Goal: Communication & Community: Answer question/provide support

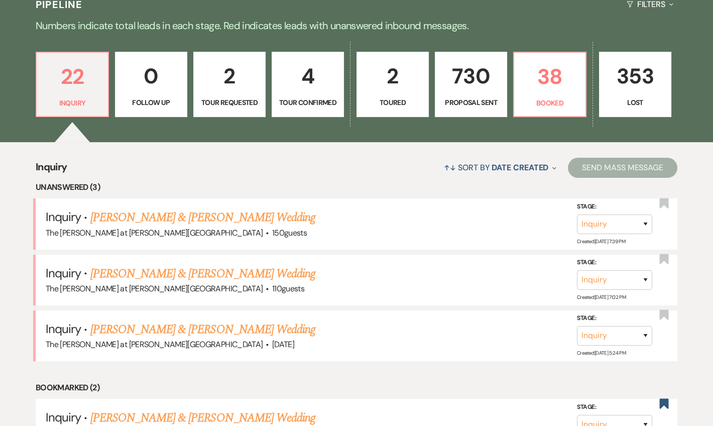
scroll to position [122, 0]
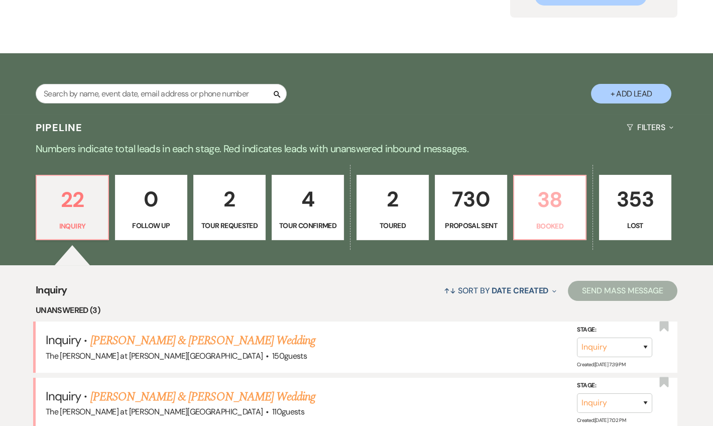
click at [536, 198] on p "38" at bounding box center [550, 200] width 59 height 34
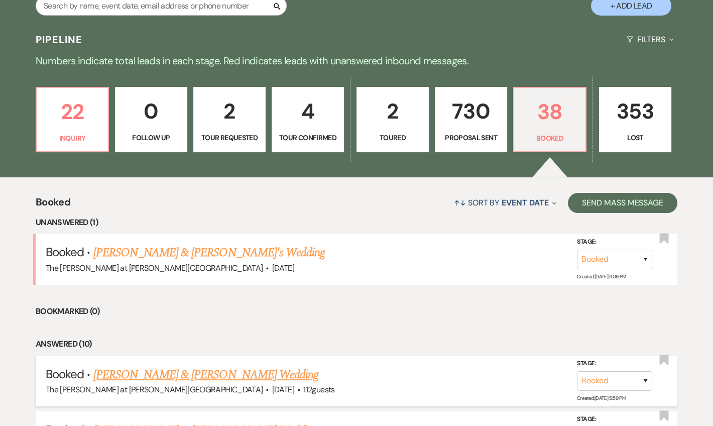
scroll to position [304, 0]
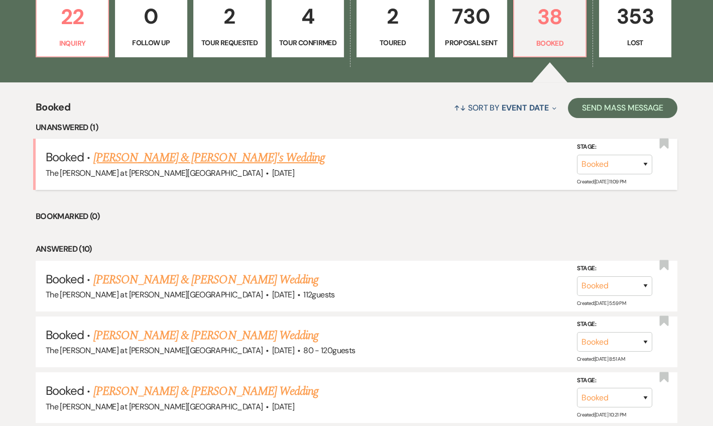
click at [119, 154] on link "[PERSON_NAME] & [PERSON_NAME]'s Wedding" at bounding box center [209, 158] width 232 height 18
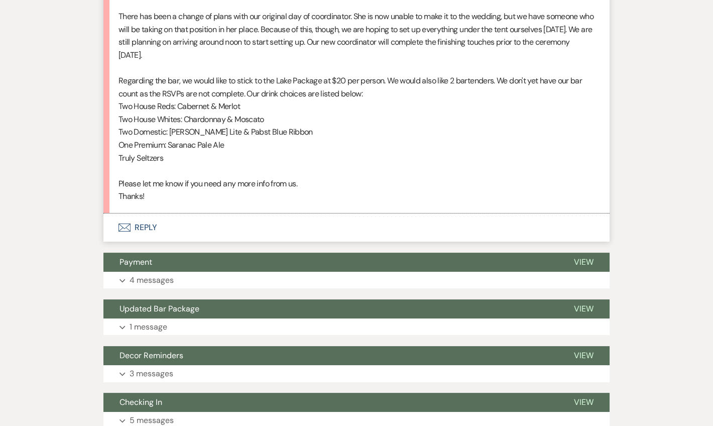
click at [143, 219] on button "Envelope Reply" at bounding box center [357, 228] width 506 height 28
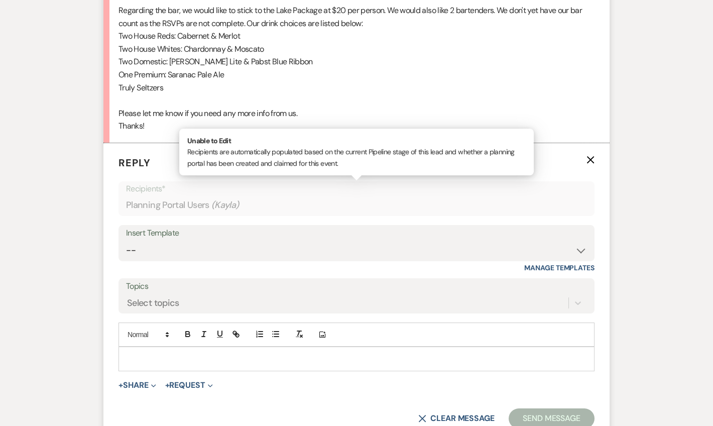
scroll to position [529, 0]
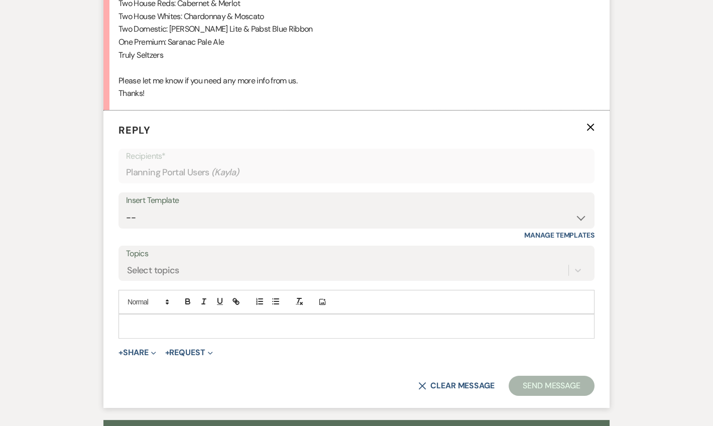
click at [180, 321] on p at bounding box center [357, 326] width 460 height 11
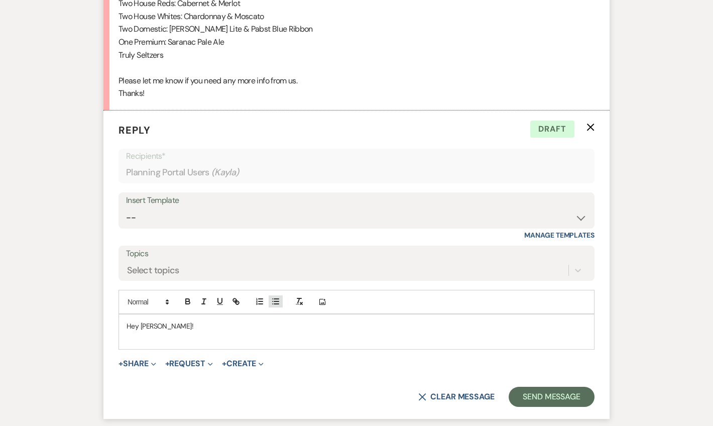
click at [270, 304] on button "button" at bounding box center [276, 301] width 14 height 12
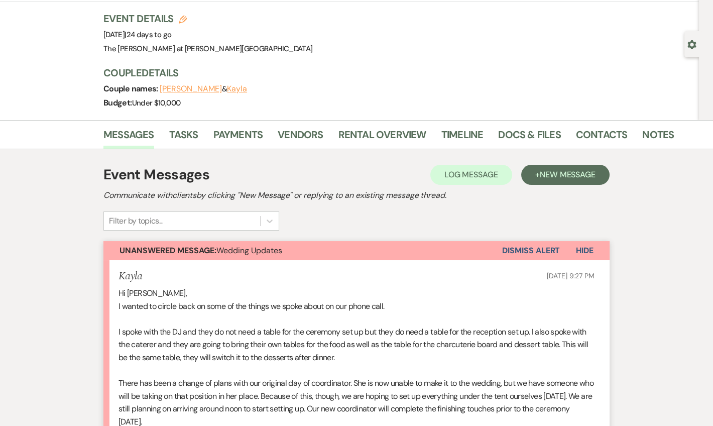
scroll to position [42, 0]
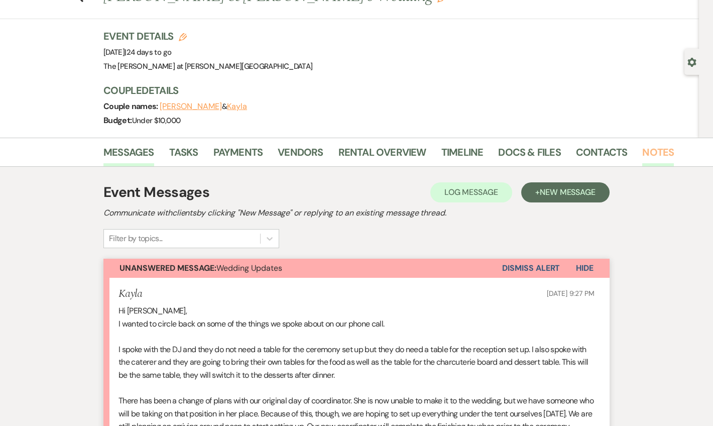
click at [648, 150] on link "Notes" at bounding box center [659, 155] width 32 height 22
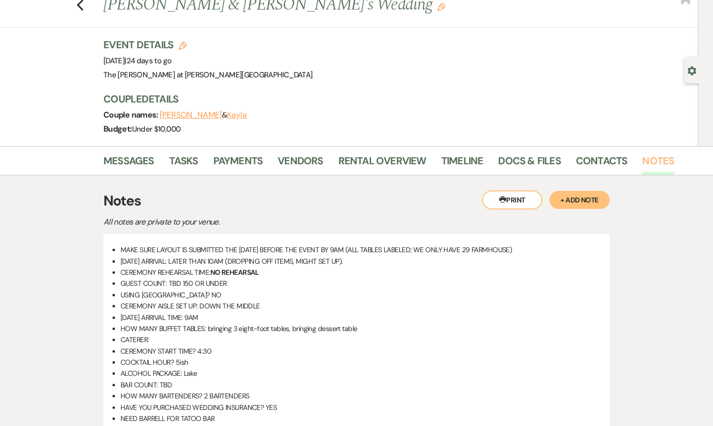
scroll to position [61, 0]
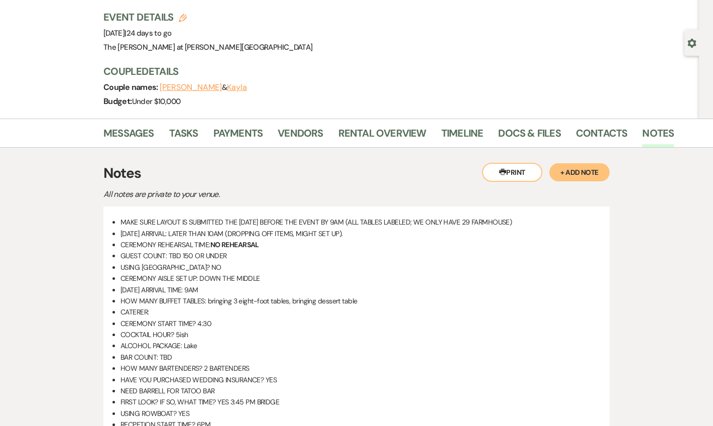
click at [572, 174] on button "+ Add Note" at bounding box center [580, 172] width 60 height 18
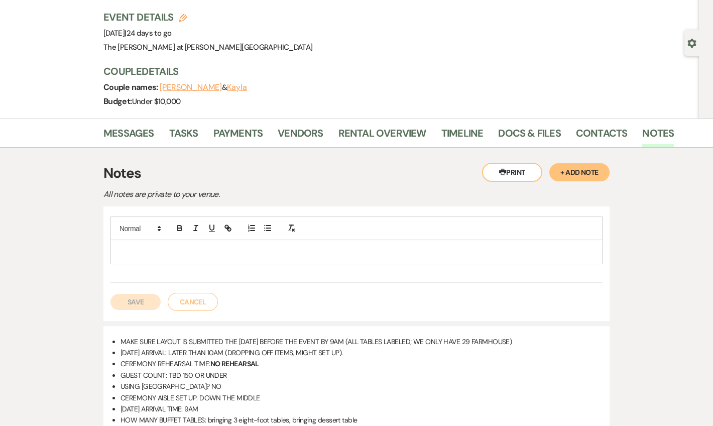
click at [197, 242] on div at bounding box center [356, 251] width 491 height 23
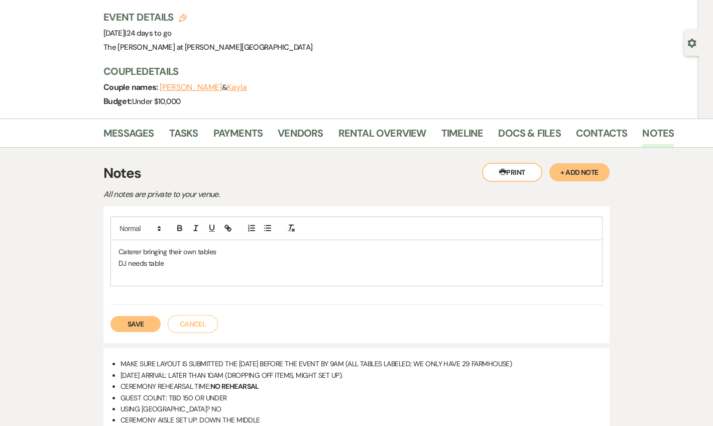
click at [130, 328] on button "Save" at bounding box center [136, 324] width 50 height 16
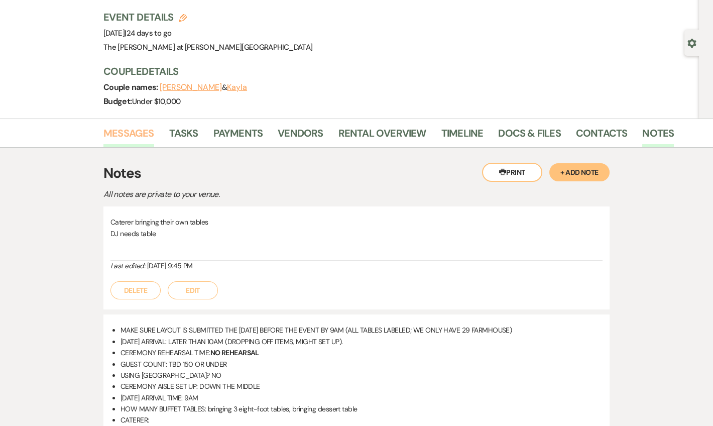
click at [114, 131] on link "Messages" at bounding box center [129, 136] width 51 height 22
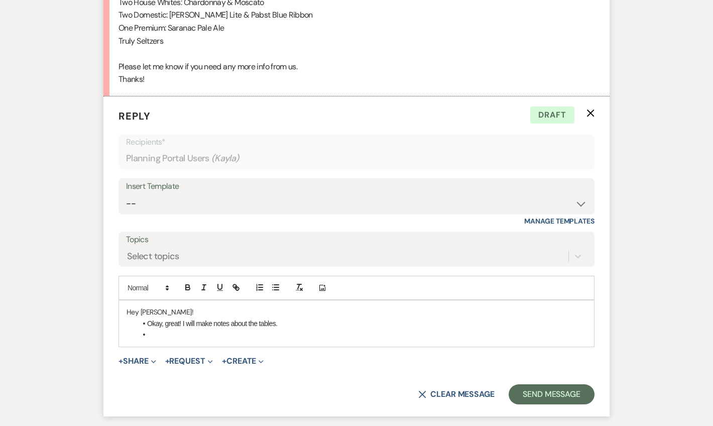
scroll to position [585, 0]
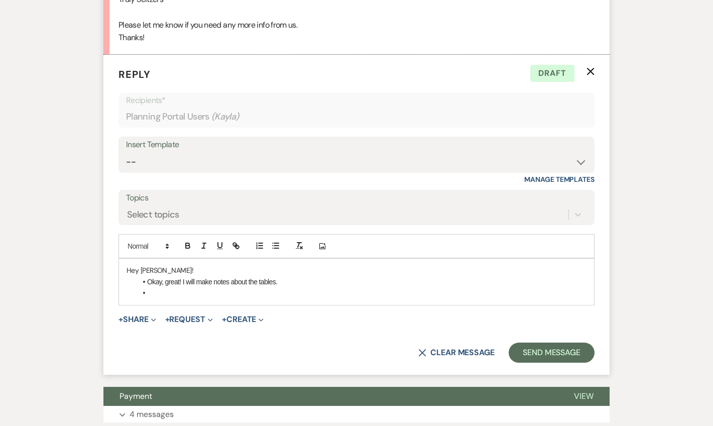
click at [160, 295] on li at bounding box center [362, 292] width 450 height 11
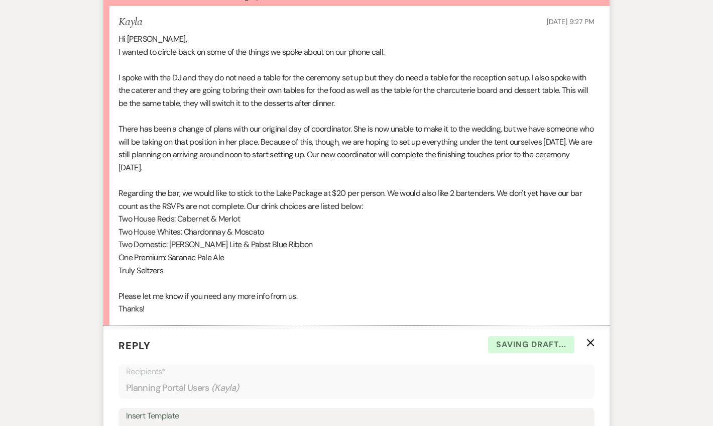
scroll to position [341, 0]
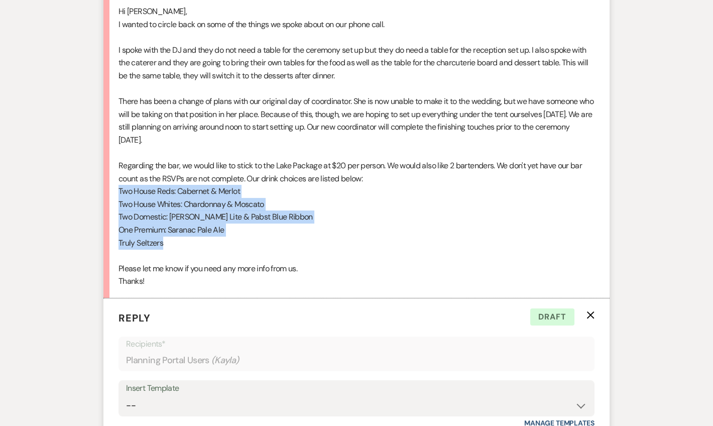
drag, startPoint x: 119, startPoint y: 191, endPoint x: 177, endPoint y: 243, distance: 77.6
click at [177, 243] on div "Hi [PERSON_NAME], I wanted to circle back on some of the things we spoke about …" at bounding box center [357, 146] width 476 height 283
copy div "Two House Reds: Cabernet & Merlot Two House Whites: Chardonnay & Moscato Two Do…"
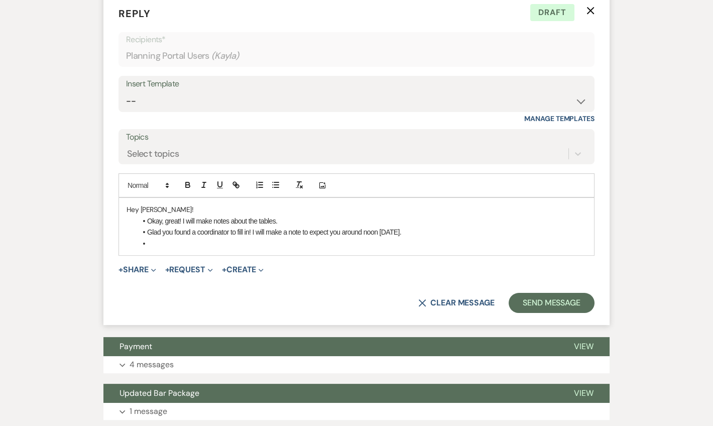
scroll to position [646, 0]
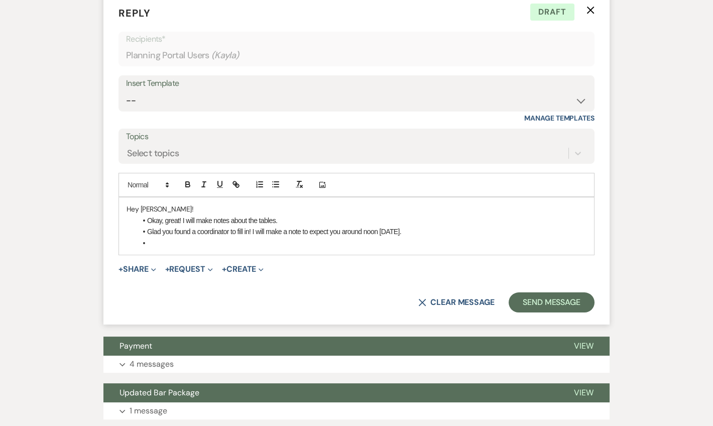
click at [190, 239] on li at bounding box center [362, 243] width 450 height 11
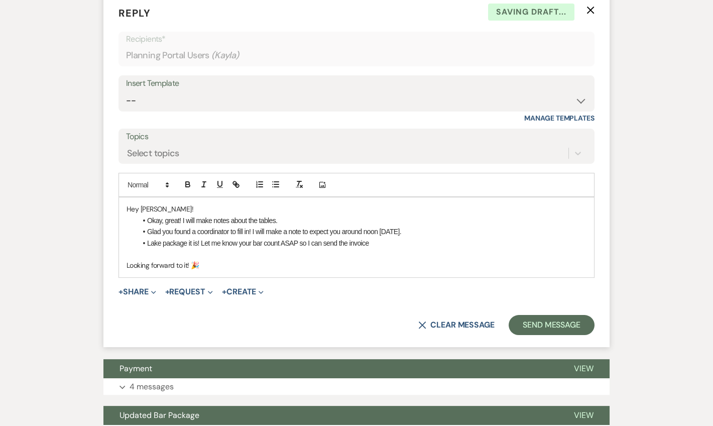
click at [371, 245] on li "Lake package it is! Let me know your bar count ASAP so I can send the invoice" at bounding box center [362, 243] width 450 height 11
click at [531, 322] on button "Send Message" at bounding box center [552, 325] width 86 height 20
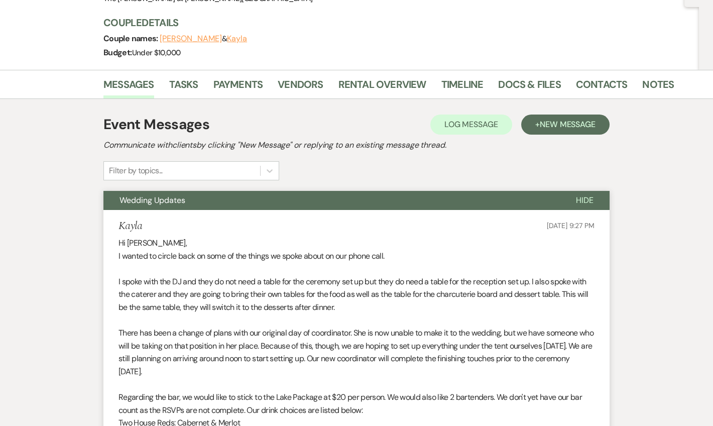
scroll to position [0, 0]
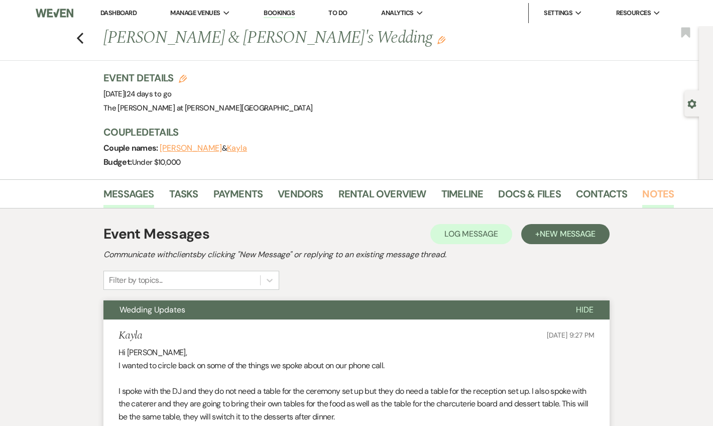
click at [651, 196] on link "Notes" at bounding box center [659, 197] width 32 height 22
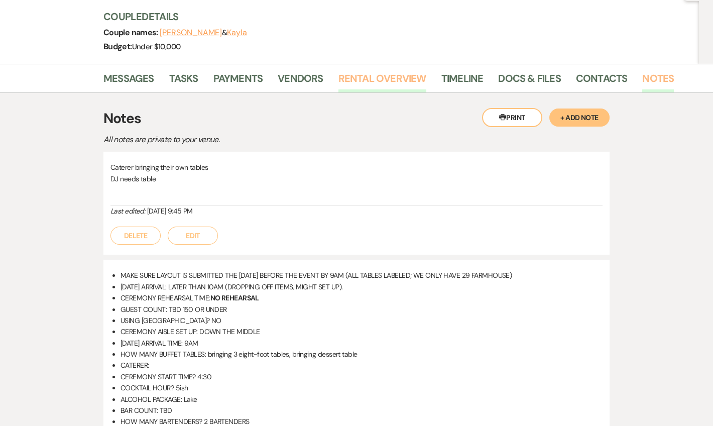
scroll to position [182, 0]
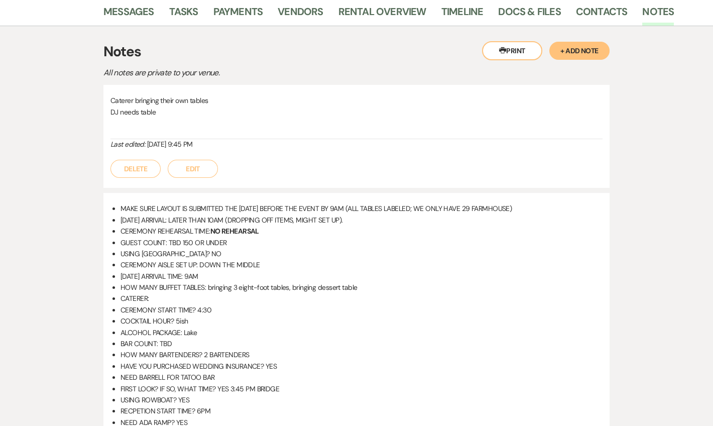
click at [590, 44] on button "+ Add Note" at bounding box center [580, 51] width 60 height 18
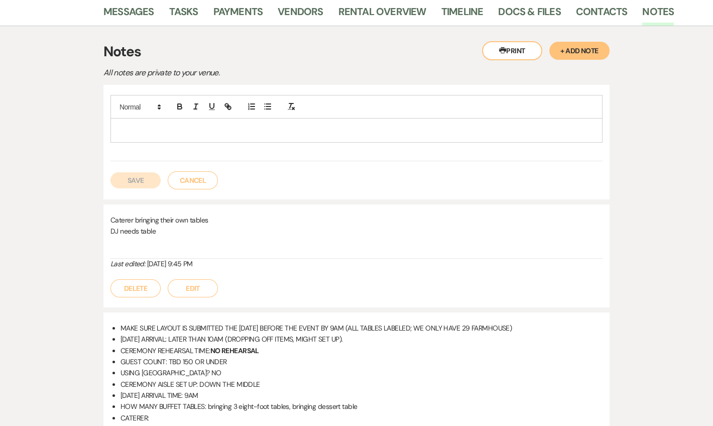
click at [150, 136] on div at bounding box center [356, 130] width 491 height 23
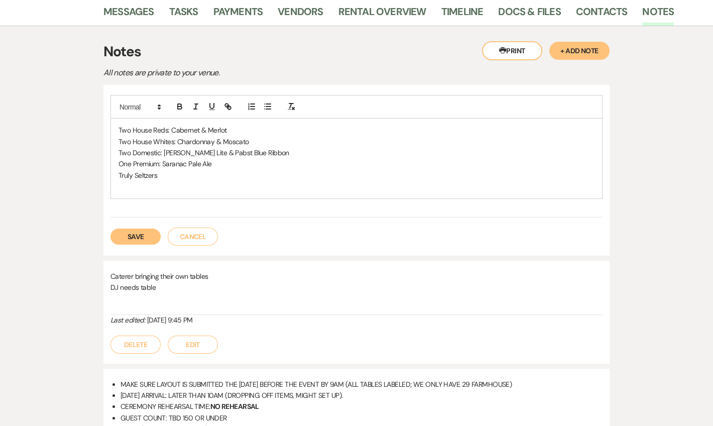
click at [138, 239] on button "Save" at bounding box center [136, 237] width 50 height 16
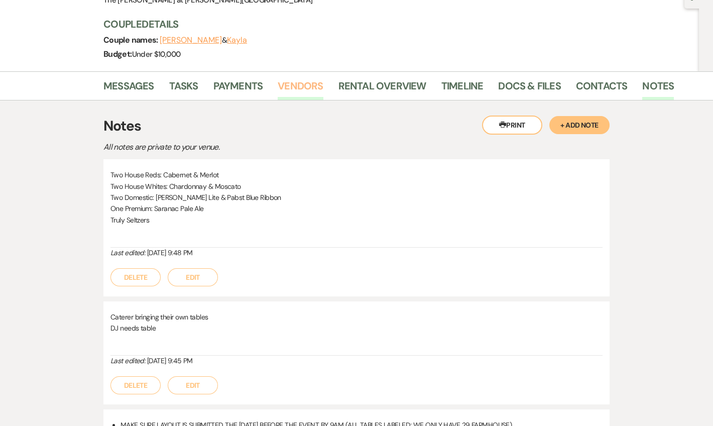
scroll to position [0, 0]
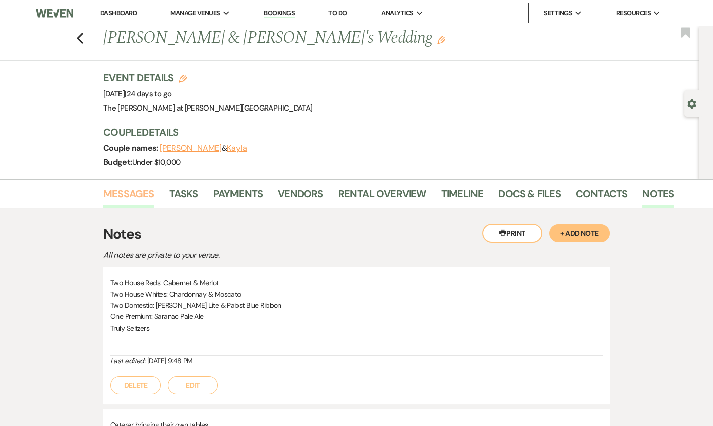
click at [149, 189] on link "Messages" at bounding box center [129, 197] width 51 height 22
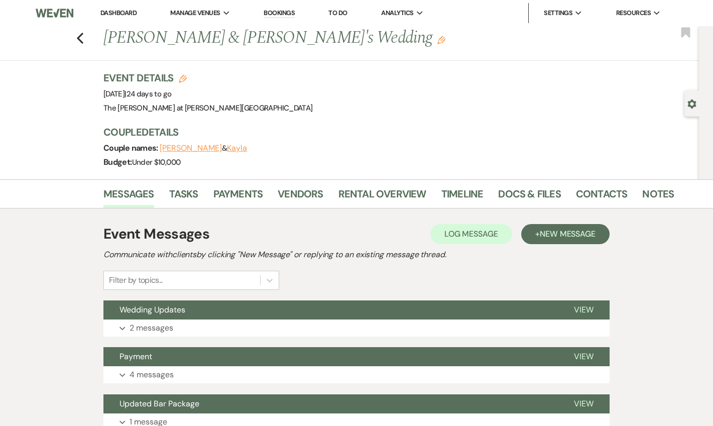
click at [110, 14] on link "Dashboard" at bounding box center [118, 13] width 36 height 9
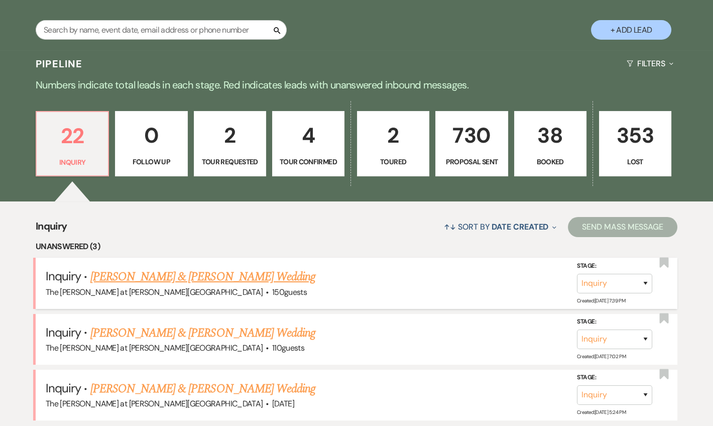
scroll to position [304, 0]
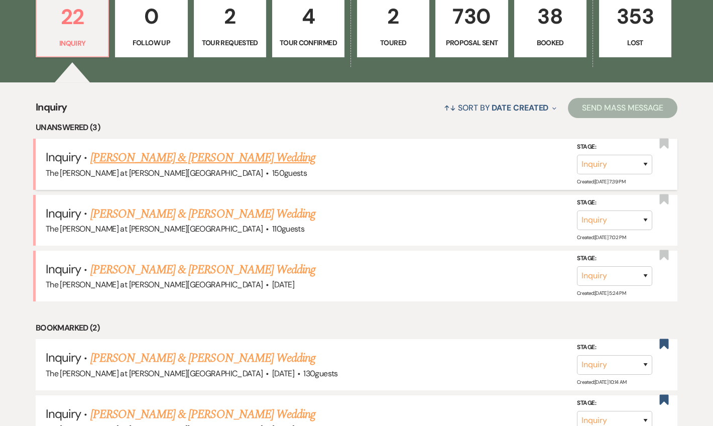
click at [192, 152] on link "[PERSON_NAME] & [PERSON_NAME] Wedding" at bounding box center [202, 158] width 225 height 18
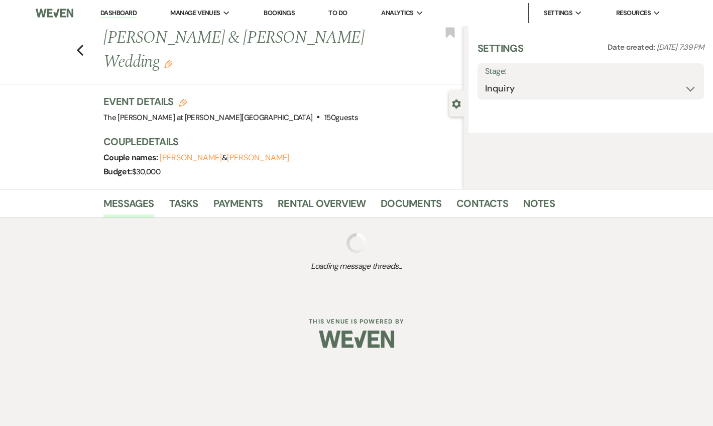
select select "17"
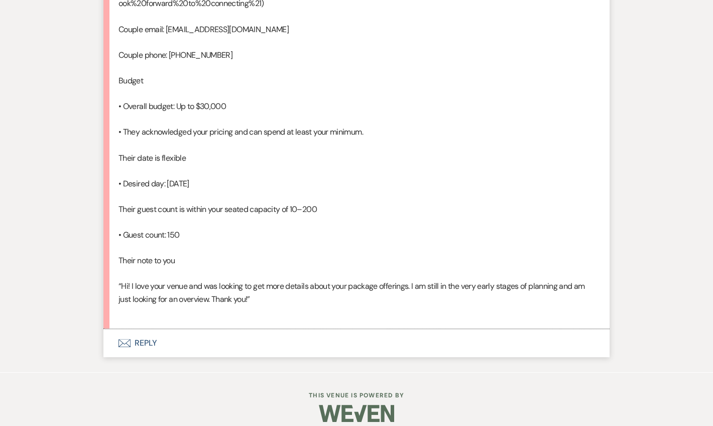
scroll to position [766, 0]
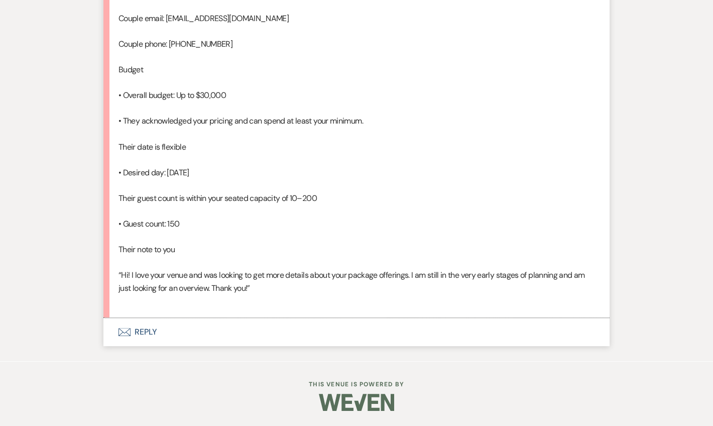
click at [141, 328] on button "Envelope Reply" at bounding box center [357, 332] width 506 height 28
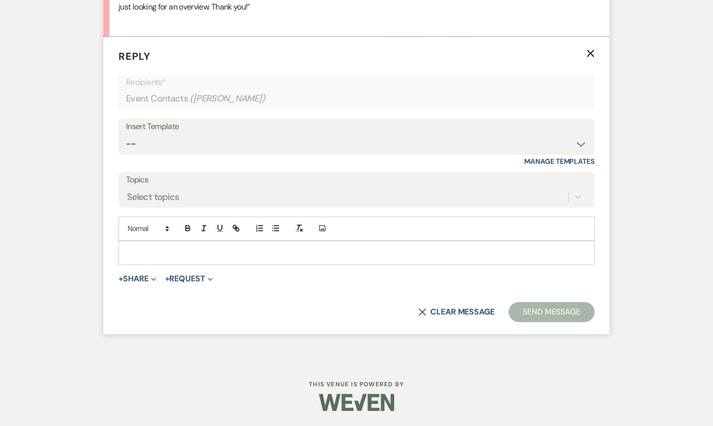
scroll to position [1020, 0]
click at [154, 154] on select "-- Weven Planning Portal Introduction (Booked Events) Tour Request Response Fol…" at bounding box center [356, 144] width 461 height 20
select select "4367"
click at [126, 154] on select "-- Weven Planning Portal Introduction (Booked Events) Tour Request Response Fol…" at bounding box center [356, 144] width 461 height 20
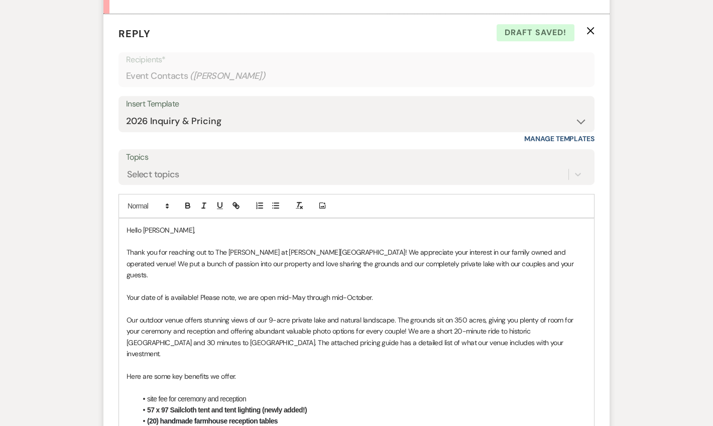
drag, startPoint x: 342, startPoint y: 334, endPoint x: 127, endPoint y: 334, distance: 215.1
click at [127, 303] on p "Your date of is available! Please note, we are open mid-May through mid-October." at bounding box center [357, 297] width 460 height 11
click at [407, 314] on p at bounding box center [357, 308] width 460 height 11
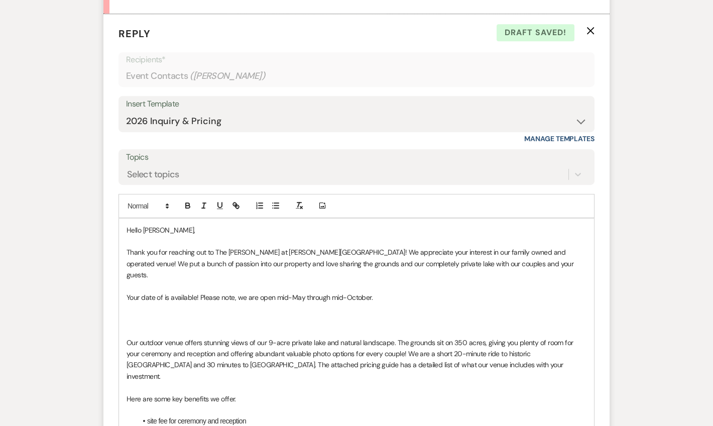
drag, startPoint x: 381, startPoint y: 332, endPoint x: 117, endPoint y: 337, distance: 263.8
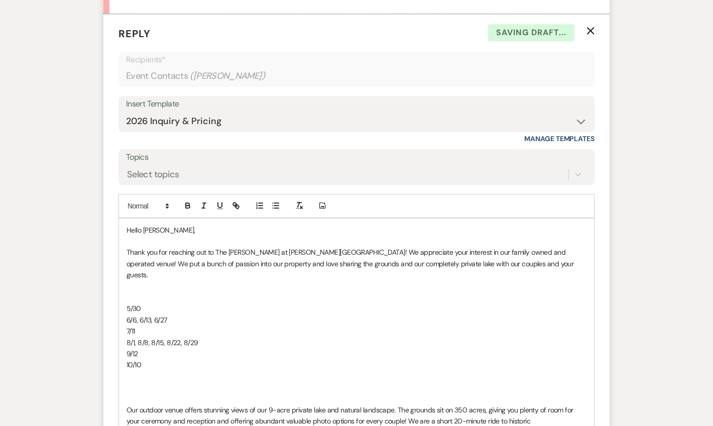
click at [135, 303] on p at bounding box center [357, 297] width 460 height 11
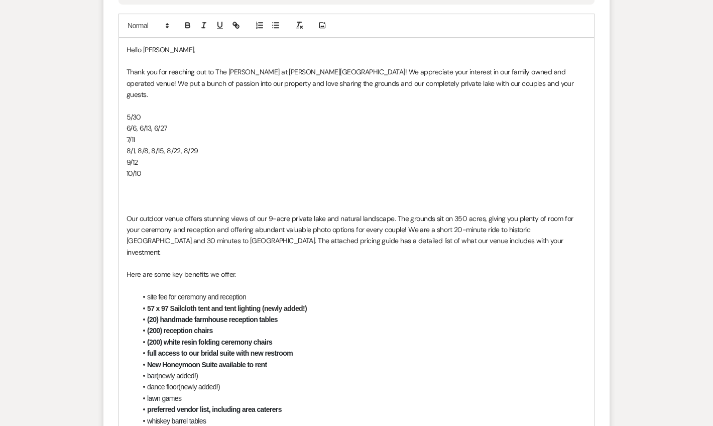
scroll to position [1203, 0]
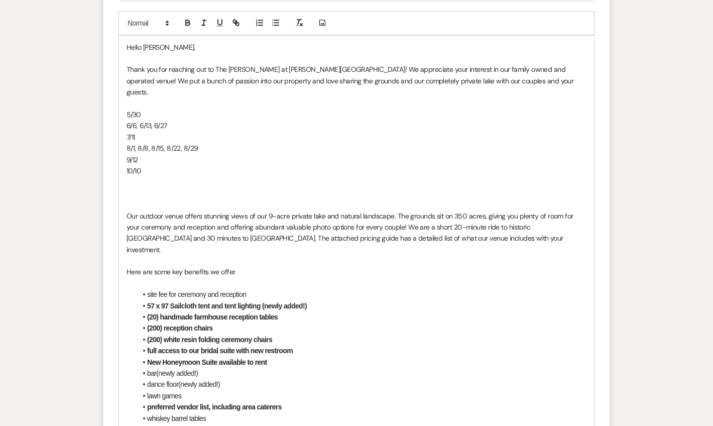
click at [137, 187] on p at bounding box center [357, 181] width 460 height 11
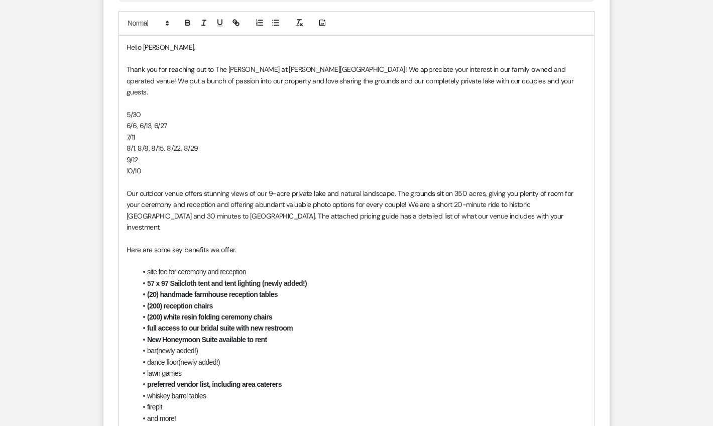
click at [126, 155] on div "Hello [PERSON_NAME], Thank you for reaching out to The [PERSON_NAME] at [PERSON…" at bounding box center [356, 317] width 475 height 563
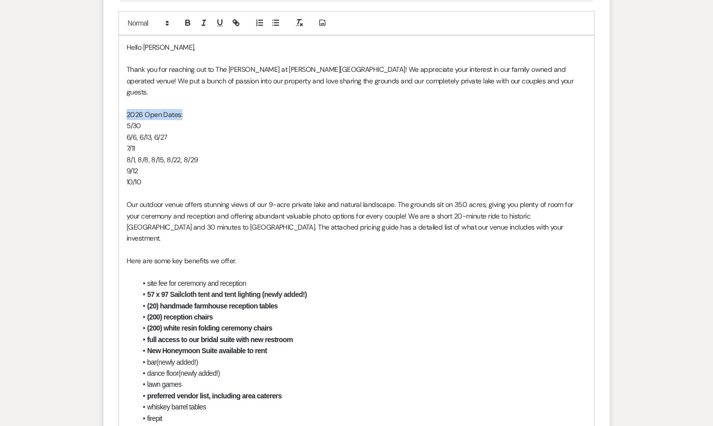
drag, startPoint x: 185, startPoint y: 156, endPoint x: 101, endPoint y: 157, distance: 83.9
click at [185, 27] on icon "button" at bounding box center [187, 22] width 9 height 9
click at [268, 165] on p "8/1, 8/8, 8/15, 8/22, 8/29" at bounding box center [357, 159] width 460 height 11
drag, startPoint x: 146, startPoint y: 217, endPoint x: 122, endPoint y: 155, distance: 66.3
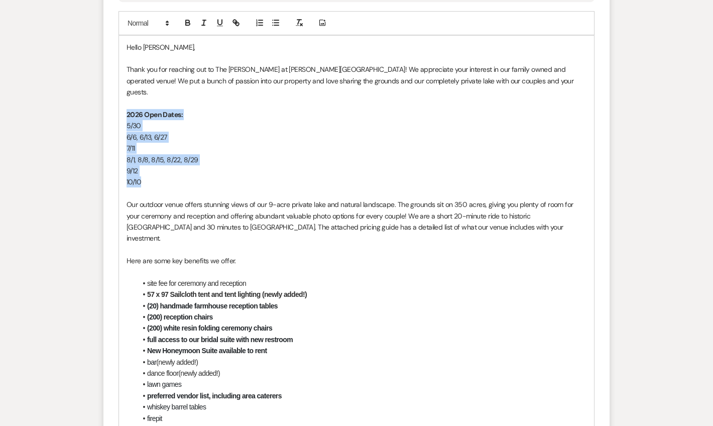
click at [122, 155] on div "Hello [PERSON_NAME], Thank you for reaching out to The [PERSON_NAME] at [PERSON…" at bounding box center [356, 323] width 475 height 575
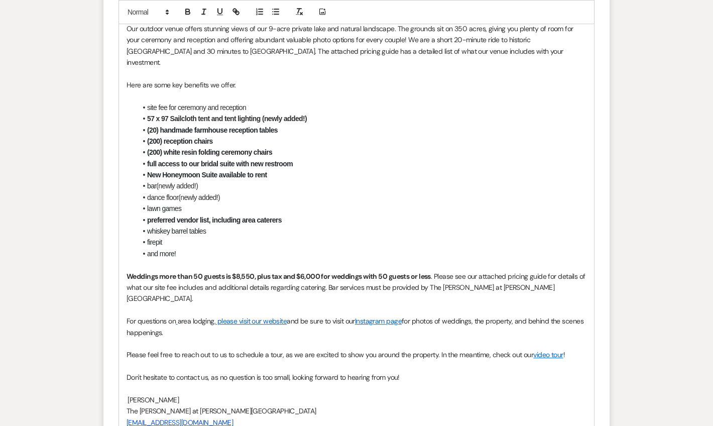
scroll to position [1324, 0]
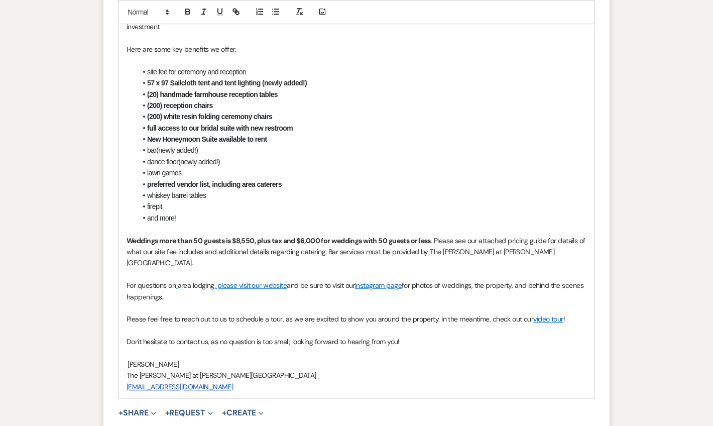
click at [574, 269] on p "Weddings more than 50 guests is $8,550, plus tax and $6,000 for weddings with 5…" at bounding box center [357, 252] width 460 height 34
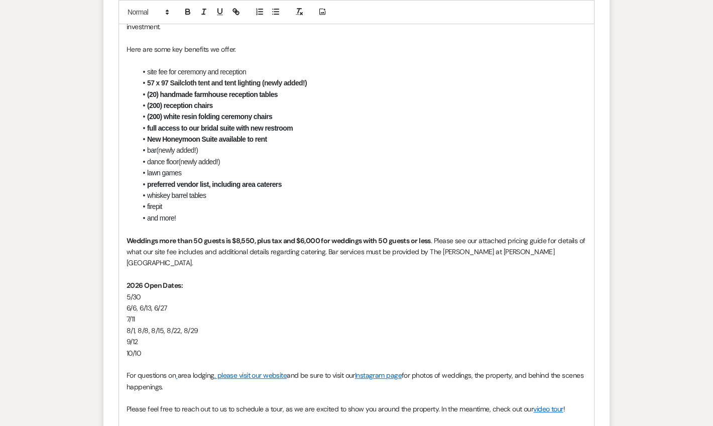
click at [301, 325] on p "7/11" at bounding box center [357, 319] width 460 height 11
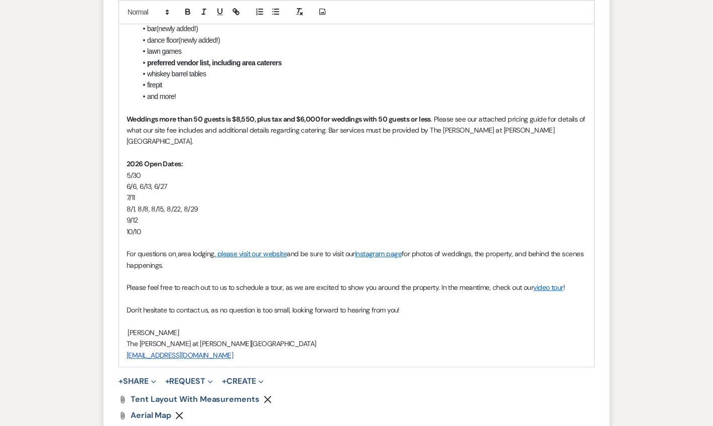
scroll to position [1568, 0]
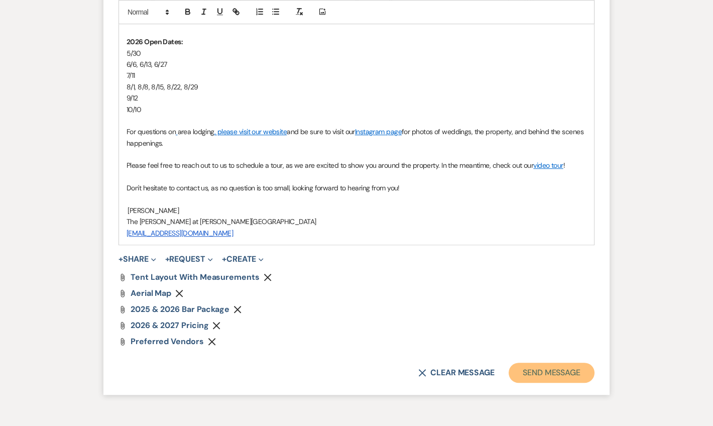
click at [525, 383] on button "Send Message" at bounding box center [552, 373] width 86 height 20
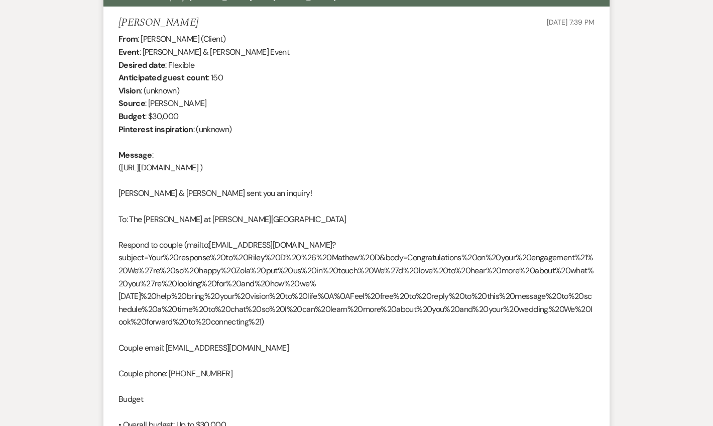
scroll to position [82, 0]
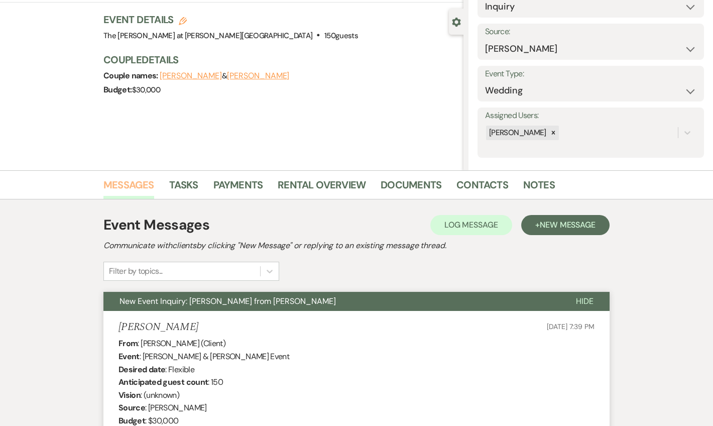
click at [127, 190] on link "Messages" at bounding box center [129, 188] width 51 height 22
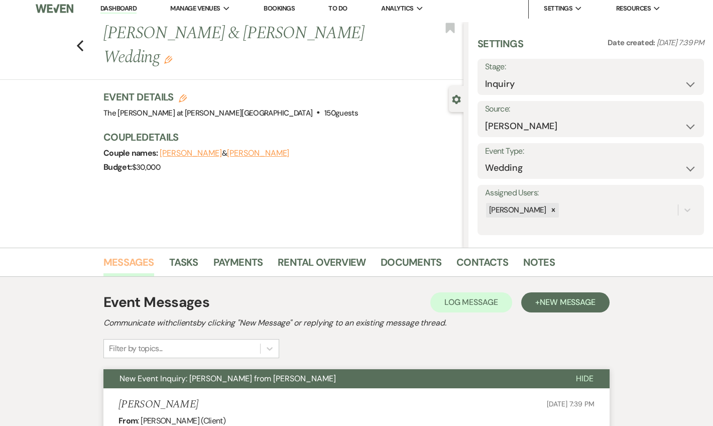
scroll to position [0, 0]
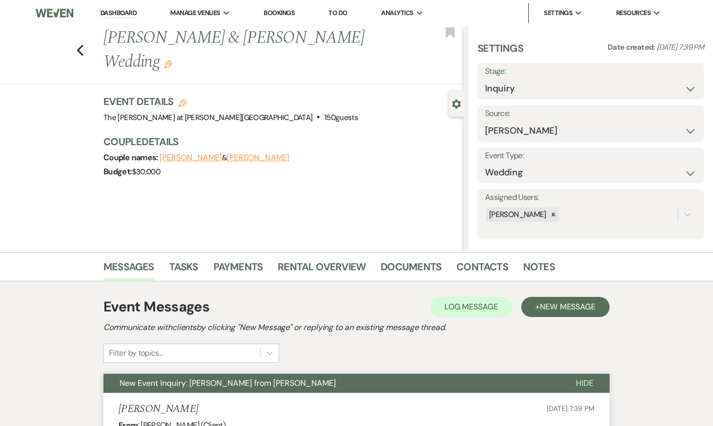
click at [131, 17] on link "Dashboard" at bounding box center [118, 14] width 36 height 10
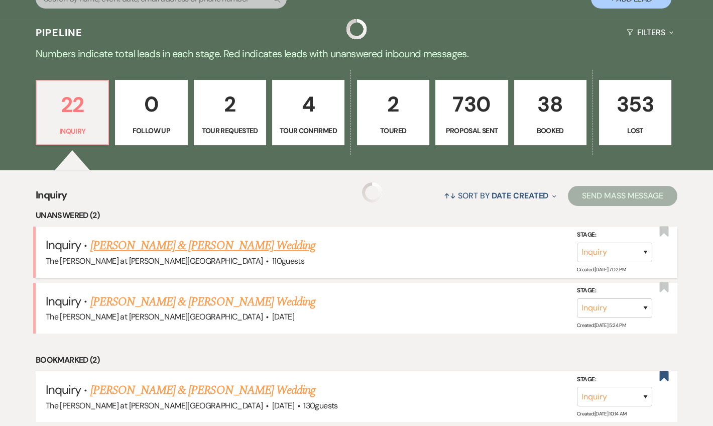
scroll to position [243, 0]
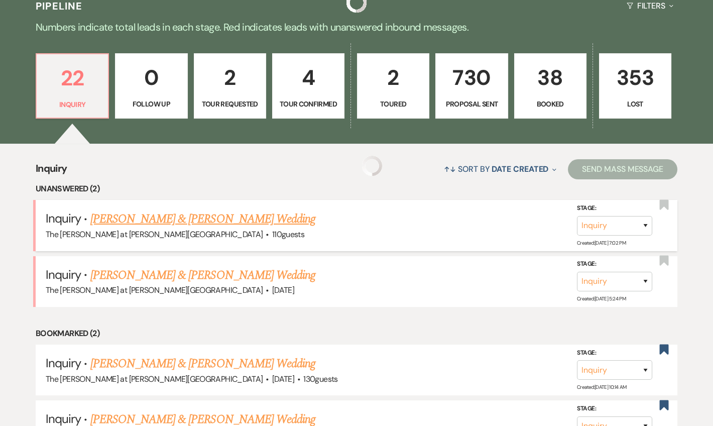
click at [140, 225] on link "[PERSON_NAME] & [PERSON_NAME] Wedding" at bounding box center [202, 219] width 225 height 18
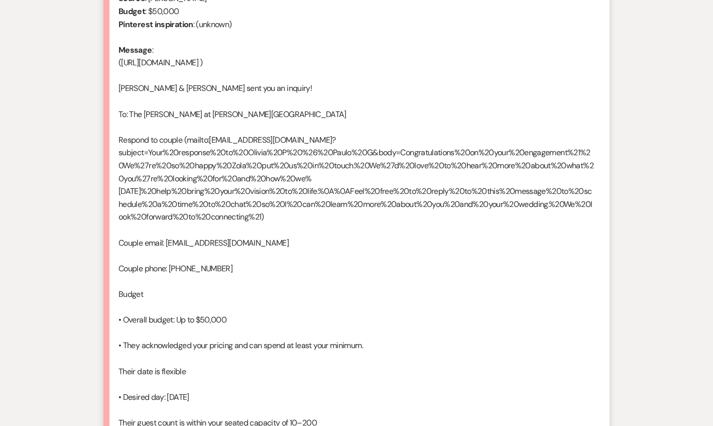
select select "17"
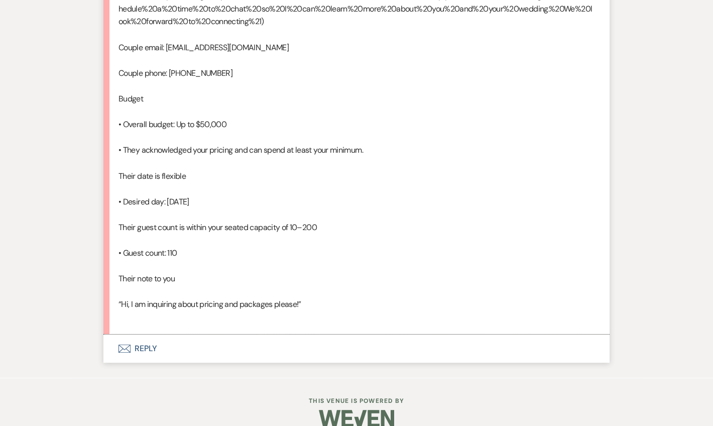
scroll to position [741, 0]
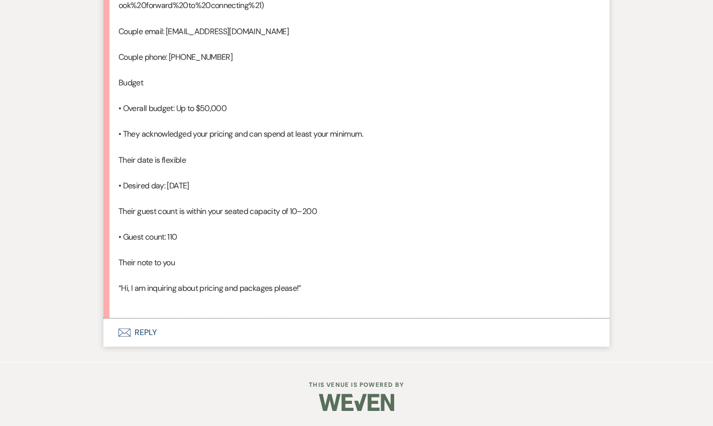
drag, startPoint x: 142, startPoint y: 329, endPoint x: 151, endPoint y: 289, distance: 41.2
click at [142, 326] on button "Envelope Reply" at bounding box center [357, 333] width 506 height 28
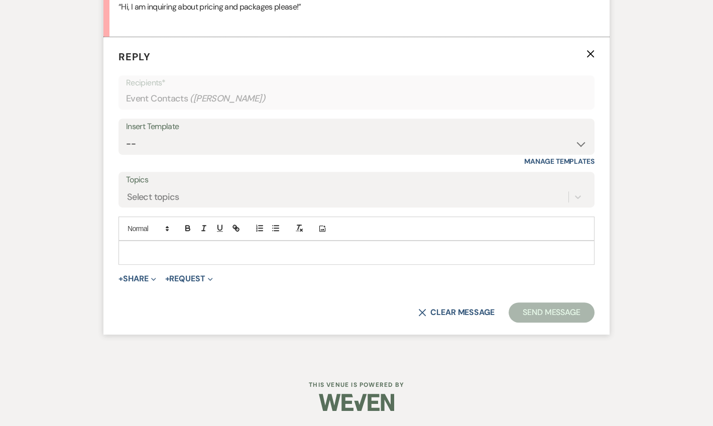
scroll to position [994, 0]
click at [161, 154] on select "-- Weven Planning Portal Introduction (Booked Events) Tour Request Response Fol…" at bounding box center [356, 144] width 461 height 20
select select "4367"
click at [126, 154] on select "-- Weven Planning Portal Introduction (Booked Events) Tour Request Response Fol…" at bounding box center [356, 144] width 461 height 20
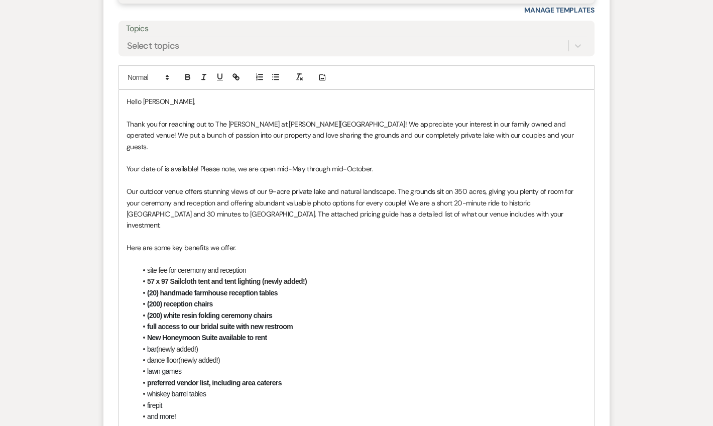
scroll to position [1203, 0]
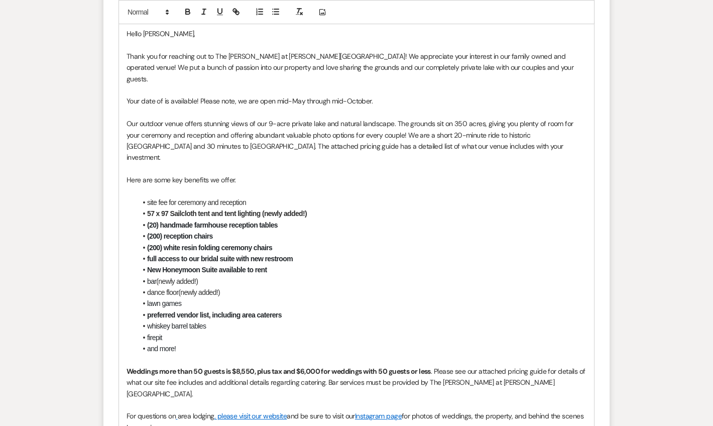
drag, startPoint x: 375, startPoint y: 126, endPoint x: 30, endPoint y: 108, distance: 345.2
click at [116, 134] on form "Reply X Saving draft... Recipients* Event Contacts ( [PERSON_NAME] ) Insert Tem…" at bounding box center [357, 249] width 506 height 862
drag, startPoint x: 376, startPoint y: 126, endPoint x: 120, endPoint y: 126, distance: 256.8
click at [120, 126] on div "Hello [PERSON_NAME], Thank you for reaching out to The [PERSON_NAME] at [PERSON…" at bounding box center [356, 275] width 475 height 507
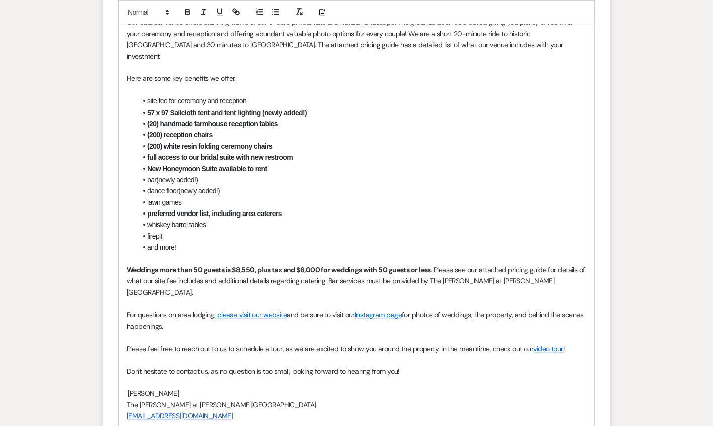
scroll to position [1325, 0]
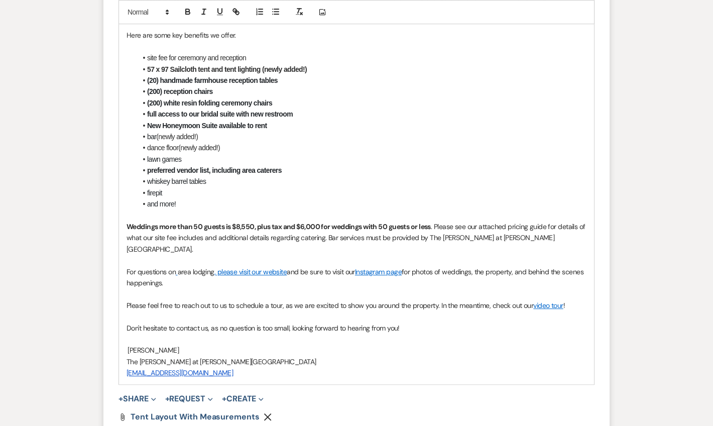
click at [530, 259] on p at bounding box center [357, 260] width 460 height 11
click at [545, 255] on p "Weddings more than 50 guests is $8,550, plus tax and $6,000 for weddings with 5…" at bounding box center [357, 238] width 460 height 34
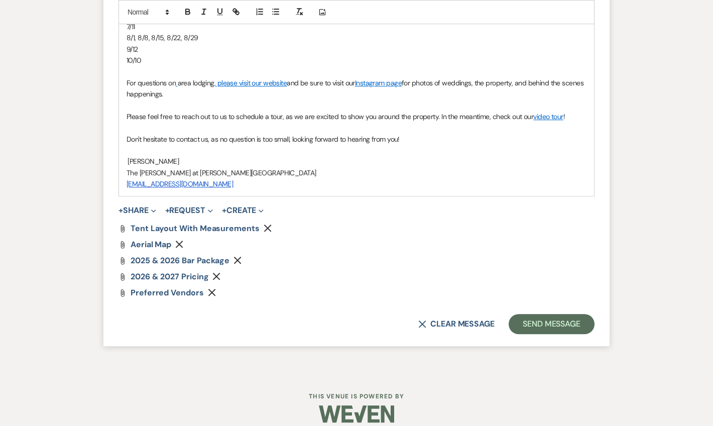
scroll to position [1619, 0]
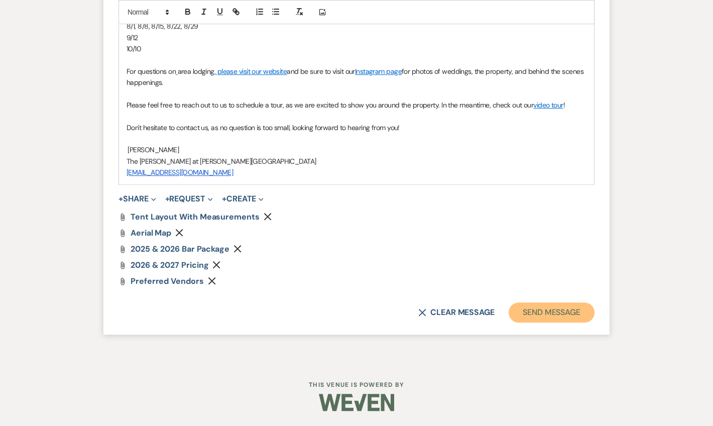
click at [530, 320] on button "Send Message" at bounding box center [552, 312] width 86 height 20
click at [563, 309] on button "Send Message" at bounding box center [552, 312] width 86 height 20
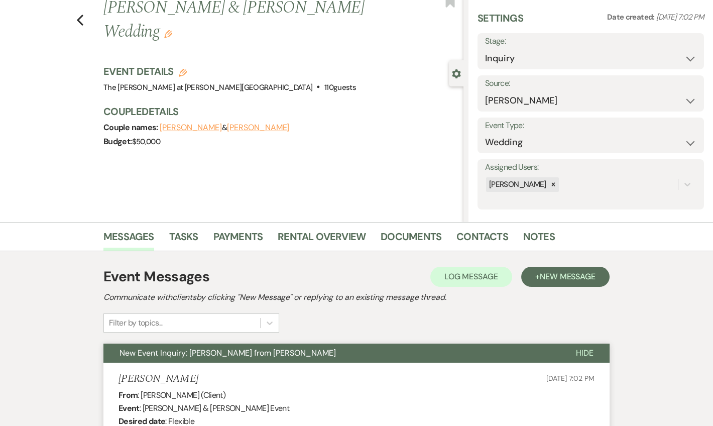
scroll to position [0, 0]
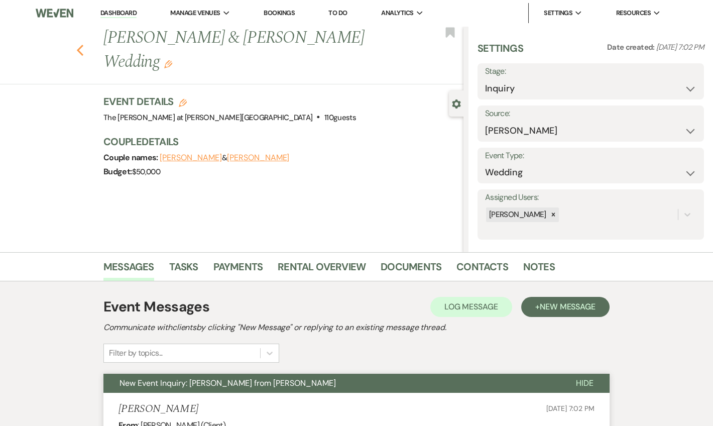
click at [84, 44] on icon "Previous" at bounding box center [80, 50] width 8 height 12
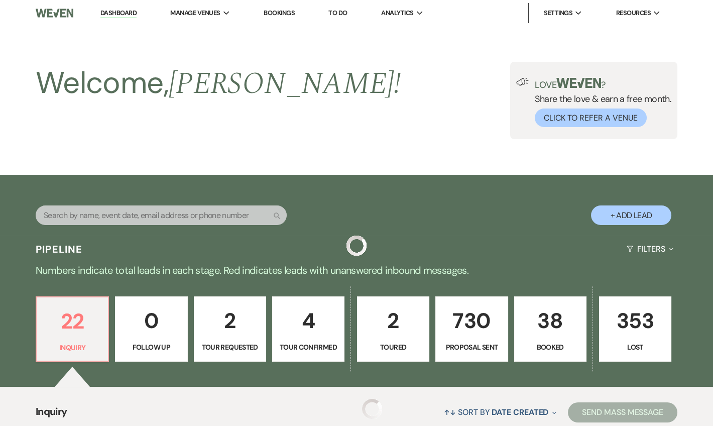
scroll to position [243, 0]
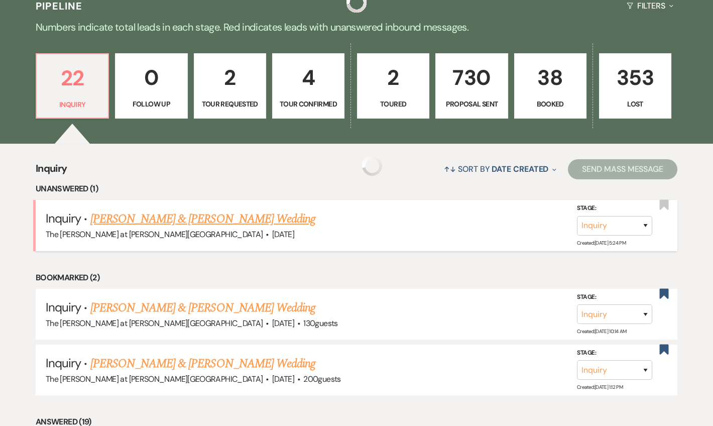
click at [203, 221] on link "[PERSON_NAME] & [PERSON_NAME] Wedding" at bounding box center [202, 219] width 225 height 18
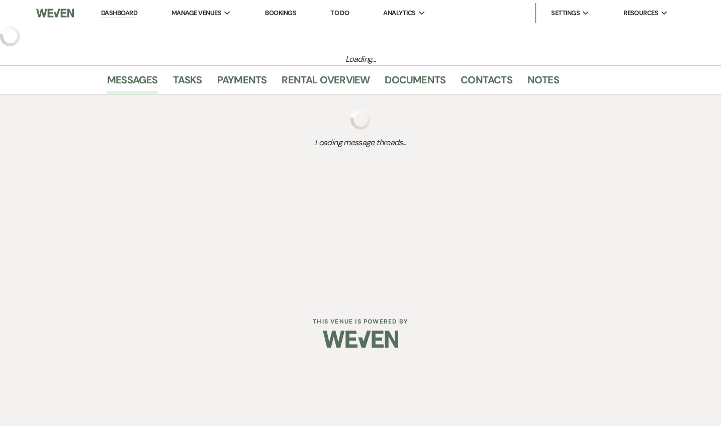
select select "5"
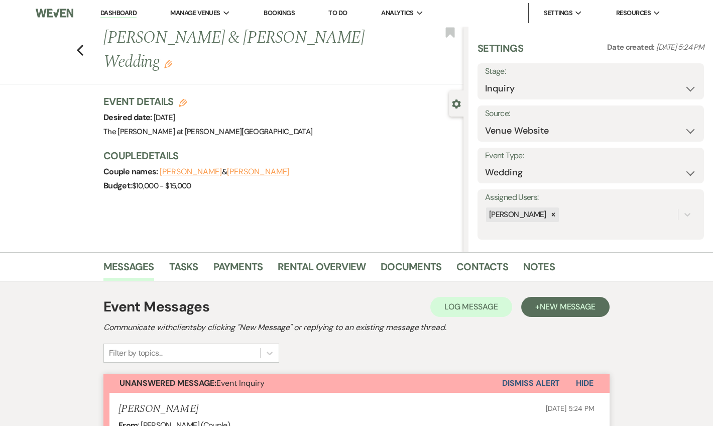
scroll to position [243, 0]
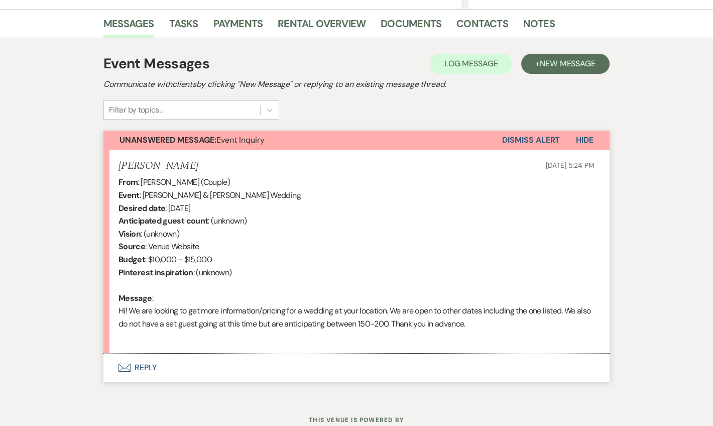
click at [147, 359] on button "Envelope Reply" at bounding box center [357, 368] width 506 height 28
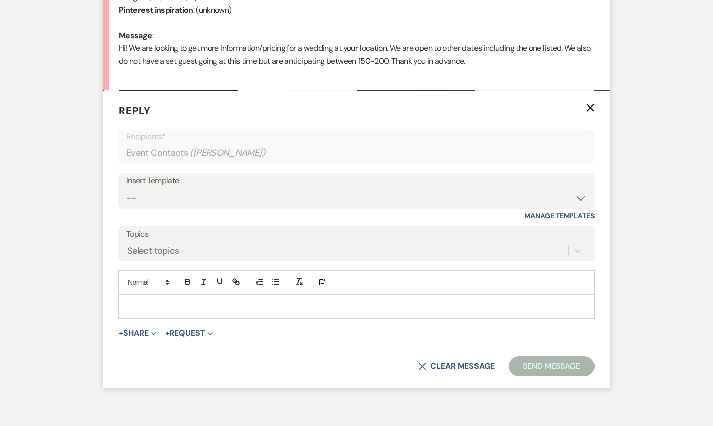
scroll to position [532, 0]
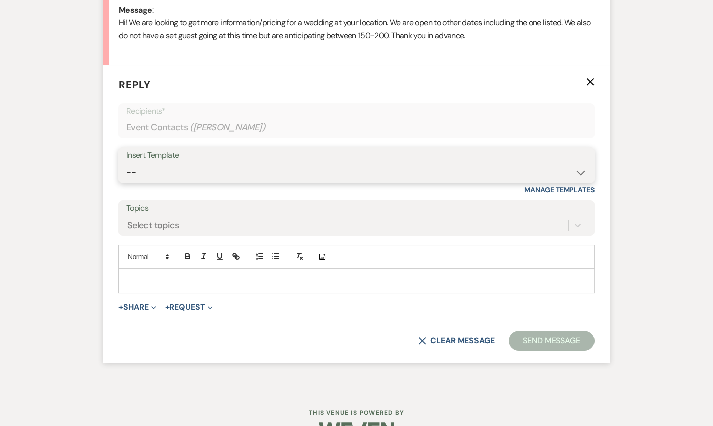
click at [180, 174] on select "-- Weven Planning Portal Introduction (Booked Events) Tour Request Response Fol…" at bounding box center [356, 173] width 461 height 20
select select "4367"
click at [126, 163] on select "-- Weven Planning Portal Introduction (Booked Events) Tour Request Response Fol…" at bounding box center [356, 173] width 461 height 20
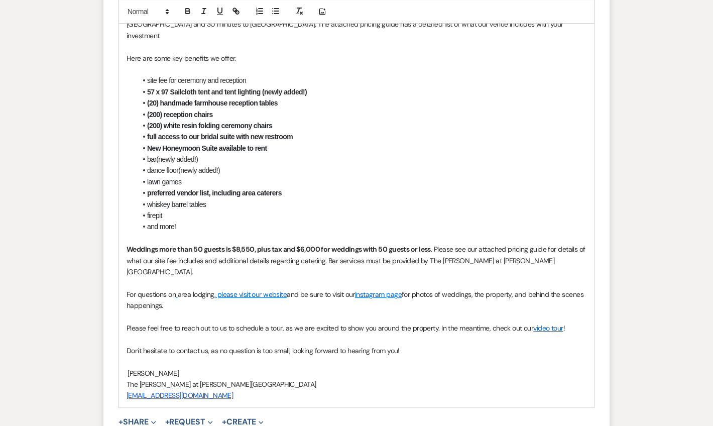
scroll to position [1018, 0]
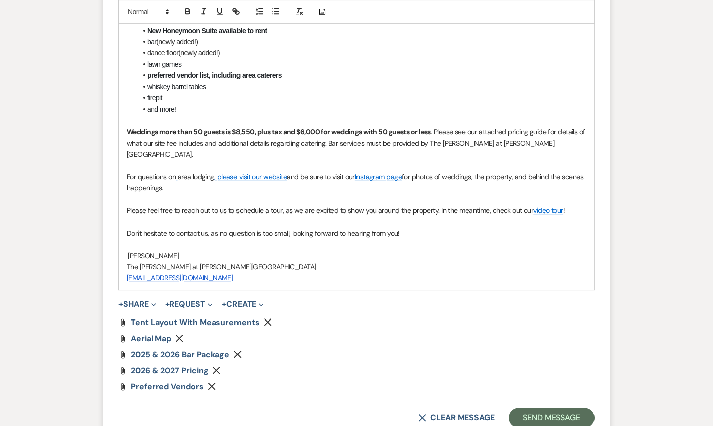
click at [546, 160] on p at bounding box center [357, 165] width 460 height 11
click at [534, 126] on p "Weddings more than 50 guests is $8,550, plus tax and $6,000 for weddings with 5…" at bounding box center [357, 143] width 460 height 34
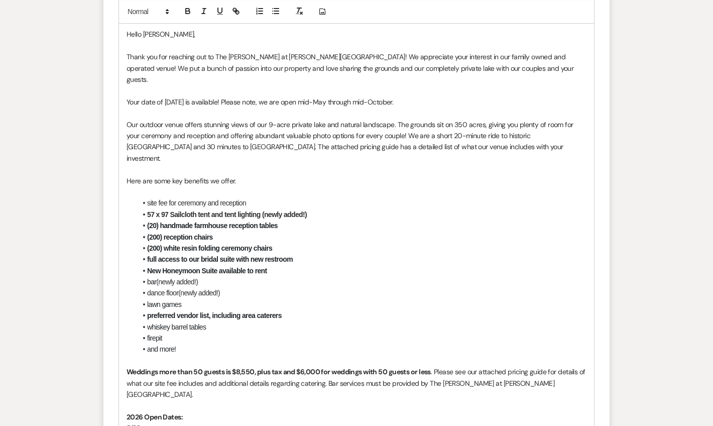
scroll to position [775, 0]
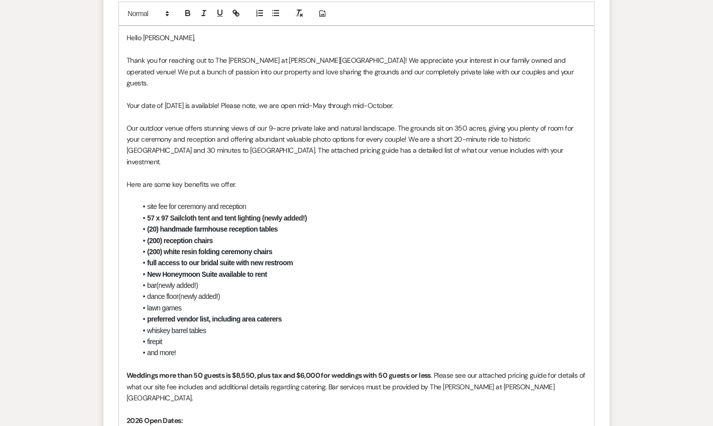
drag, startPoint x: 411, startPoint y: 89, endPoint x: 128, endPoint y: 91, distance: 283.4
click at [128, 100] on p "Your date of [DATE] is available! Please note, we are open mid-May through mid-…" at bounding box center [357, 105] width 460 height 11
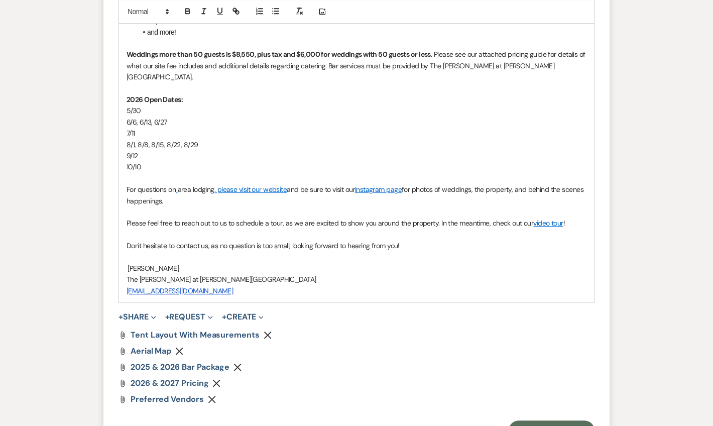
scroll to position [1095, 0]
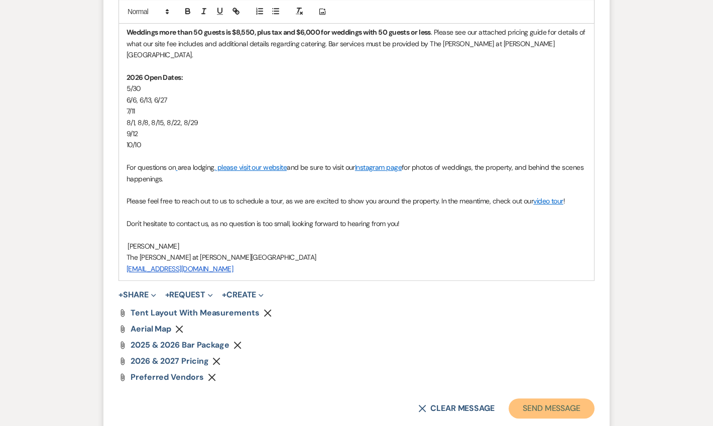
drag, startPoint x: 537, startPoint y: 371, endPoint x: 546, endPoint y: 357, distance: 16.7
click at [538, 398] on button "Send Message" at bounding box center [552, 408] width 86 height 20
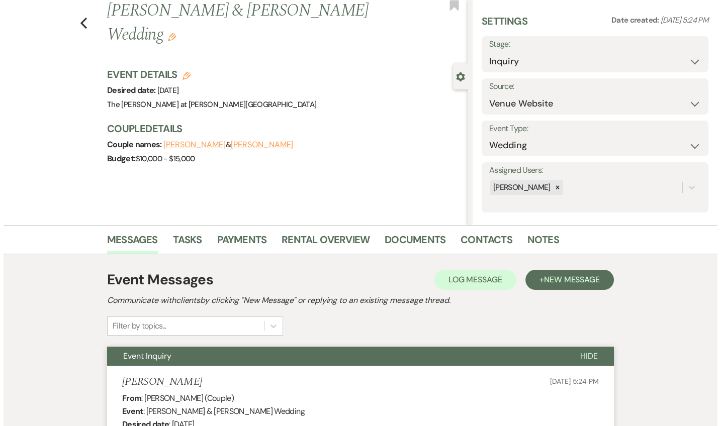
scroll to position [0, 0]
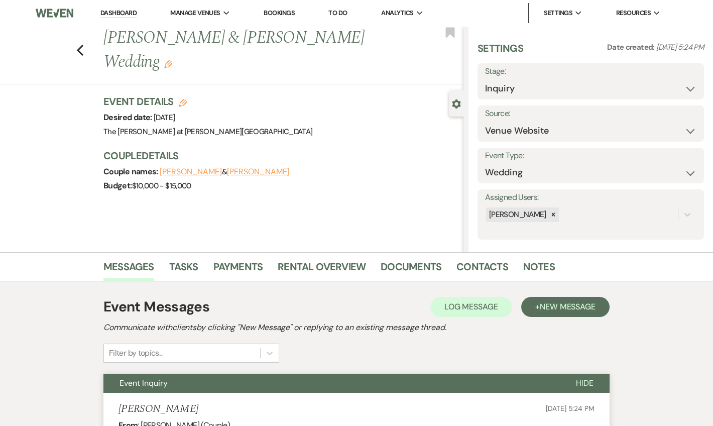
click at [119, 19] on li "Dashboard" at bounding box center [118, 13] width 46 height 20
click at [131, 7] on li "Dashboard" at bounding box center [118, 13] width 46 height 20
click at [132, 14] on link "Dashboard" at bounding box center [118, 14] width 36 height 10
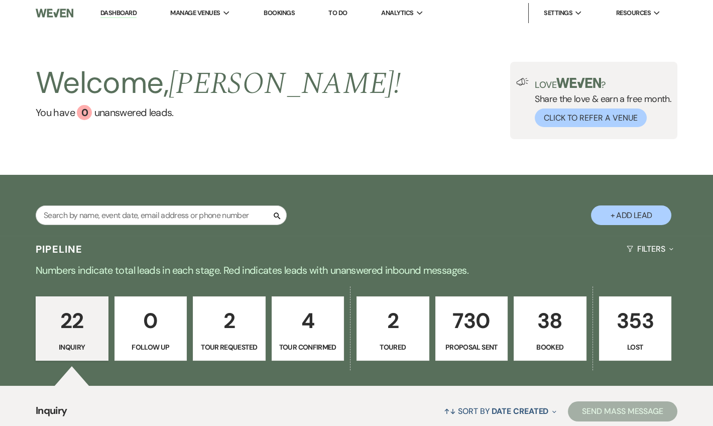
click at [646, 217] on button "+ Add Lead" at bounding box center [631, 216] width 80 height 20
select select "653"
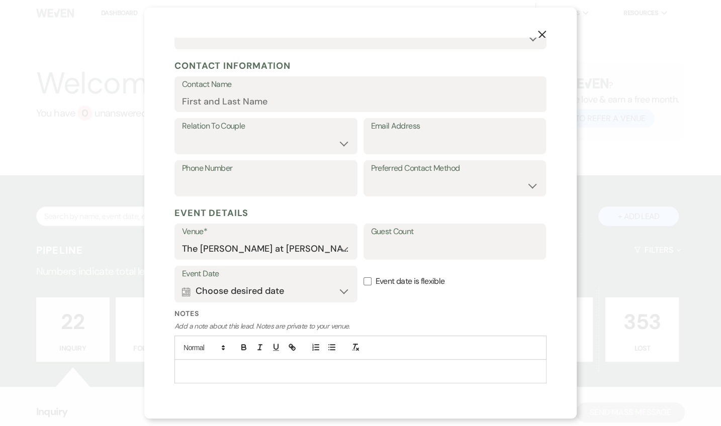
scroll to position [122, 0]
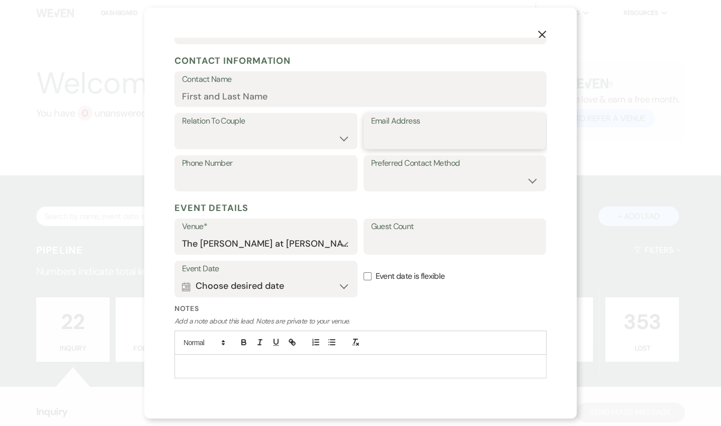
drag, startPoint x: 384, startPoint y: 134, endPoint x: 413, endPoint y: 140, distance: 29.4
click at [385, 134] on input "Email Address" at bounding box center [455, 139] width 168 height 20
paste input "[EMAIL_ADDRESS][DOMAIN_NAME]"
type input "[EMAIL_ADDRESS][DOMAIN_NAME]"
click at [197, 288] on button "Calendar Choose desired date Expand" at bounding box center [266, 286] width 168 height 20
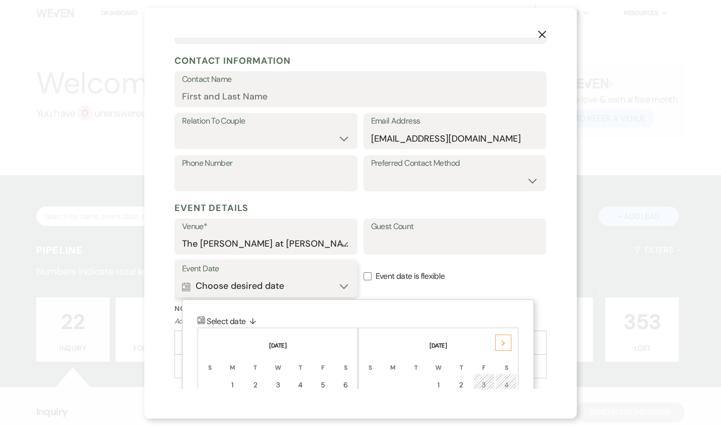
scroll to position [141, 0]
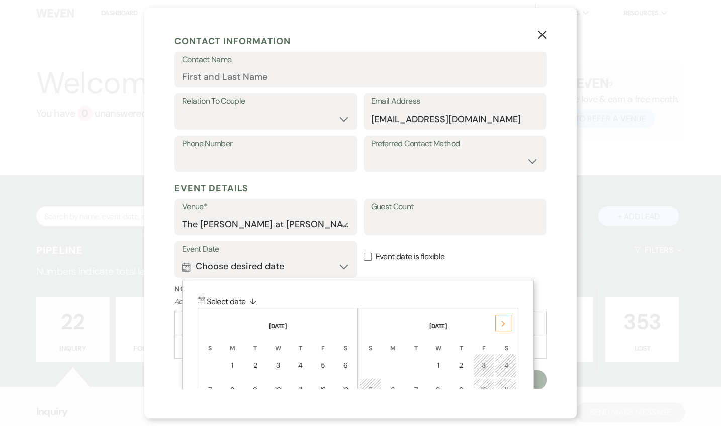
click at [363, 255] on input "Event date is flexible" at bounding box center [367, 257] width 8 height 8
checkbox input "true"
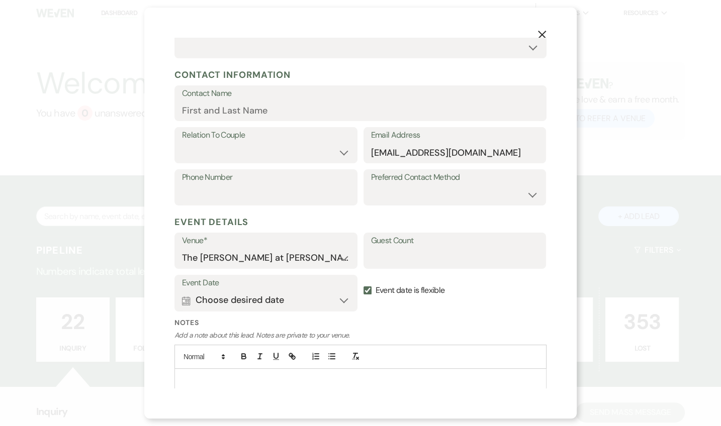
scroll to position [80, 0]
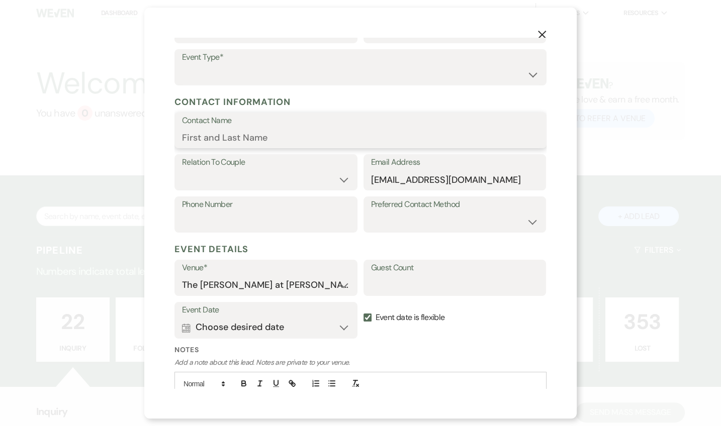
click at [270, 128] on input "Contact Name" at bounding box center [360, 138] width 357 height 20
paste input "[PERSON_NAME] and [PERSON_NAME]"
type input "[PERSON_NAME] and [PERSON_NAME]"
drag, startPoint x: 264, startPoint y: 171, endPoint x: 264, endPoint y: 188, distance: 17.1
click at [264, 171] on select "Couple Planner Parent of Couple Family Member Friend Other" at bounding box center [266, 180] width 168 height 20
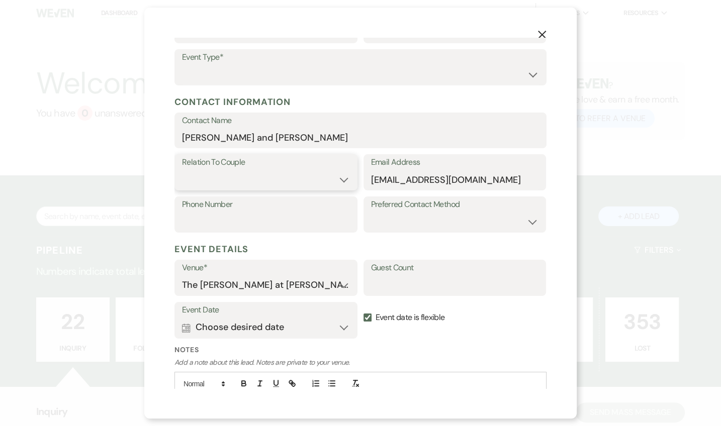
select select "1"
click at [182, 170] on select "Couple Planner Parent of Couple Family Member Friend Other" at bounding box center [266, 180] width 168 height 20
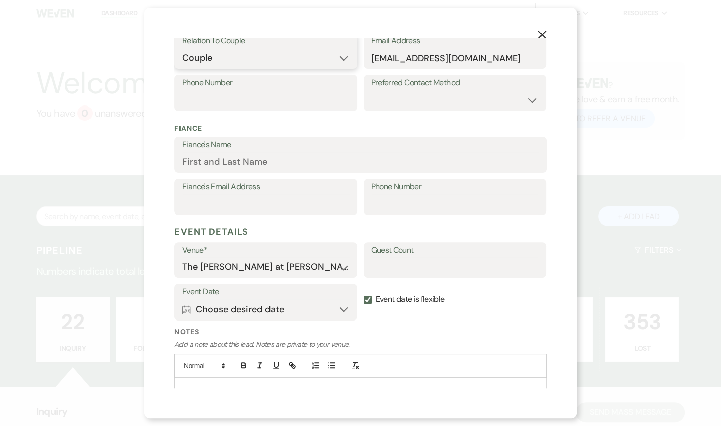
scroll to position [184, 0]
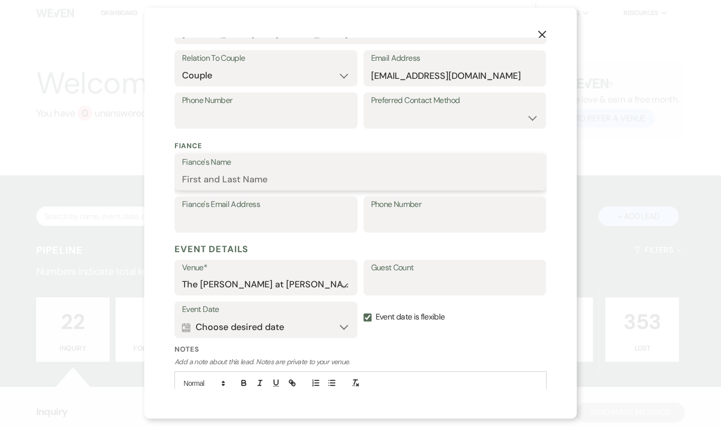
click at [232, 174] on input "Fiance's Name" at bounding box center [360, 180] width 357 height 20
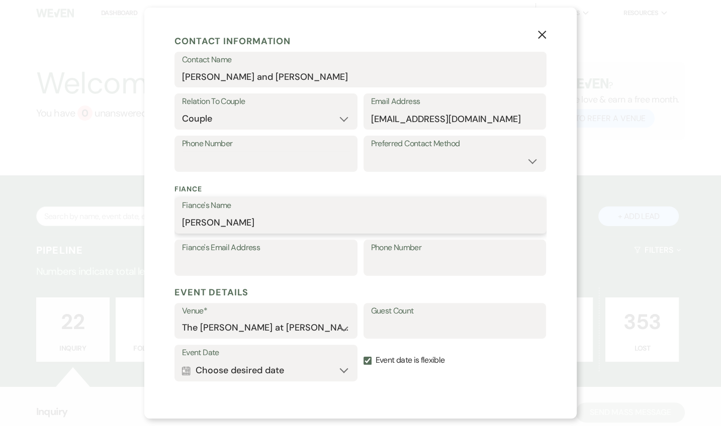
scroll to position [123, 0]
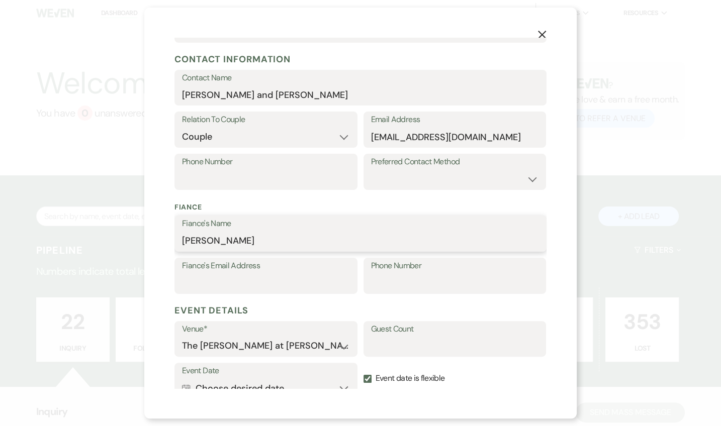
type input "[PERSON_NAME]"
drag, startPoint x: 270, startPoint y: 101, endPoint x: 207, endPoint y: 105, distance: 63.4
click at [207, 105] on div "Contact Name [PERSON_NAME] and [PERSON_NAME]" at bounding box center [360, 88] width 372 height 36
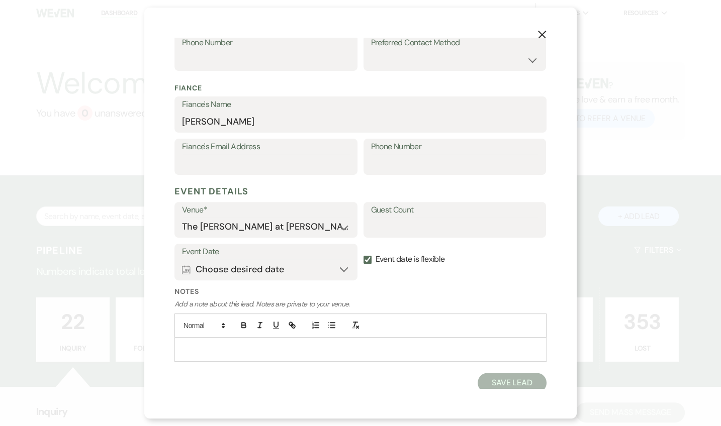
scroll to position [245, 0]
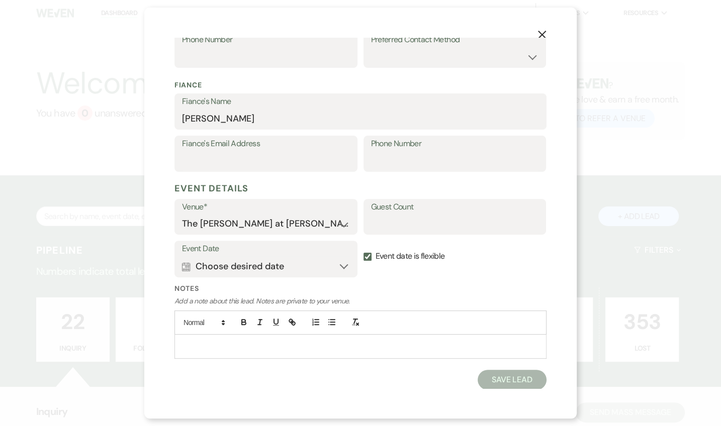
type input "[PERSON_NAME]"
click at [447, 223] on input "Guest Count" at bounding box center [455, 224] width 168 height 20
type input "175"
click at [489, 285] on label "Notes" at bounding box center [360, 288] width 372 height 11
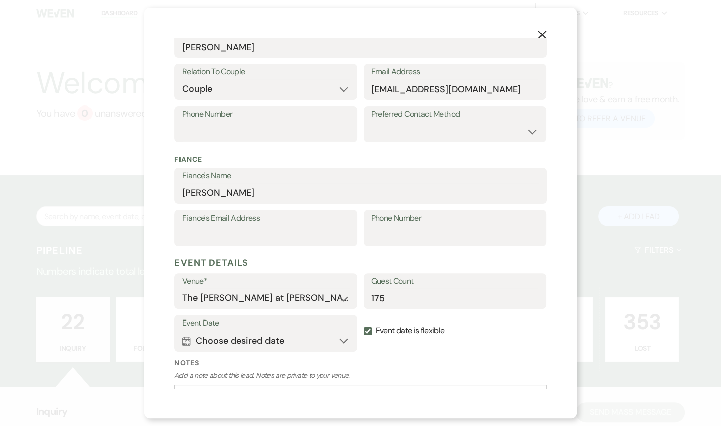
scroll to position [62, 0]
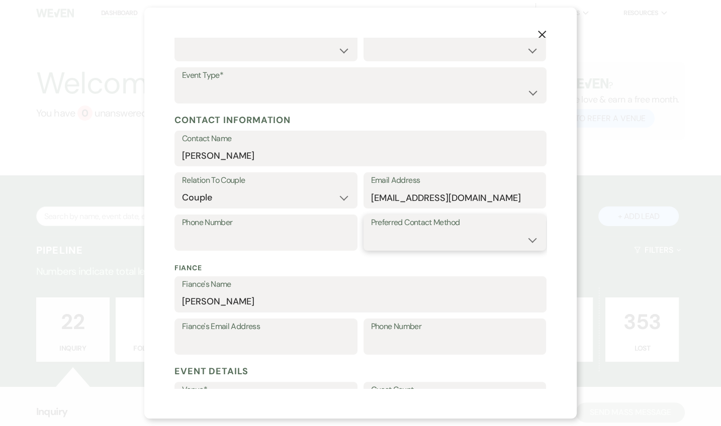
click at [445, 244] on select "Email Phone Text" at bounding box center [455, 240] width 168 height 20
select select "email"
click at [371, 230] on select "Email Phone Text" at bounding box center [455, 240] width 168 height 20
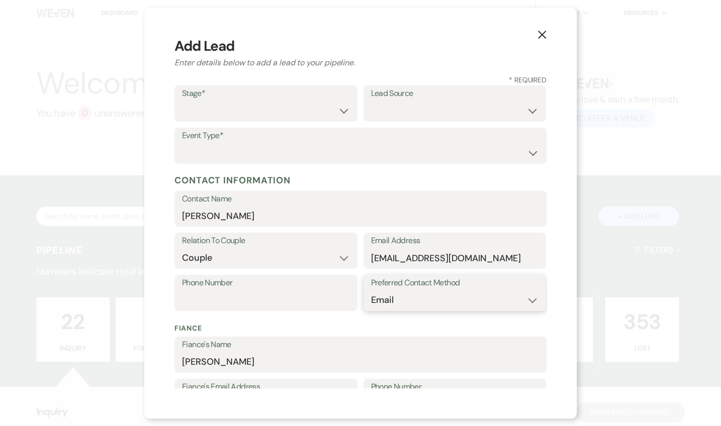
scroll to position [2, 0]
click at [303, 144] on select "Wedding Anniversary Party Baby Shower Bachelorette / Bachelor Party Birthday Pa…" at bounding box center [360, 154] width 357 height 20
select select "1"
click at [182, 144] on select "Wedding Anniversary Party Baby Shower Bachelorette / Bachelor Party Birthday Pa…" at bounding box center [360, 154] width 357 height 20
drag, startPoint x: 293, startPoint y: 113, endPoint x: 295, endPoint y: 120, distance: 7.3
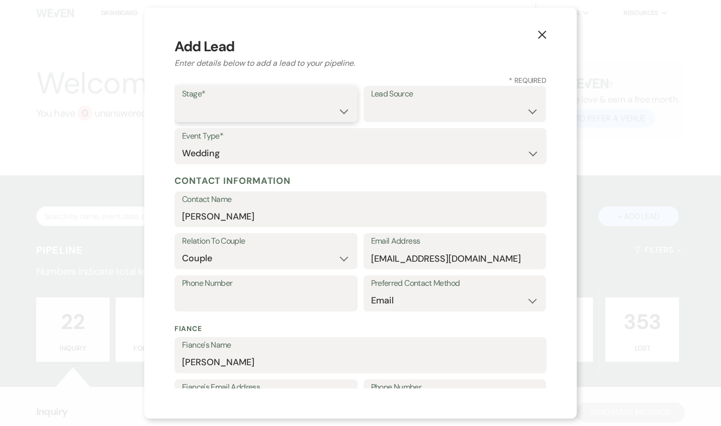
click at [293, 113] on select "Inquiry Follow Up Tour Requested Tour Confirmed Toured Proposal Sent Booked Lost" at bounding box center [266, 111] width 168 height 20
select select "1"
click at [182, 101] on select "Inquiry Follow Up Tour Requested Tour Confirmed Toured Proposal Sent Booked Lost" at bounding box center [266, 111] width 168 height 20
click at [400, 105] on select "Weven Venue Website Instagram Facebook Pinterest Google The Knot Wedding Wire H…" at bounding box center [455, 111] width 168 height 20
select select "2"
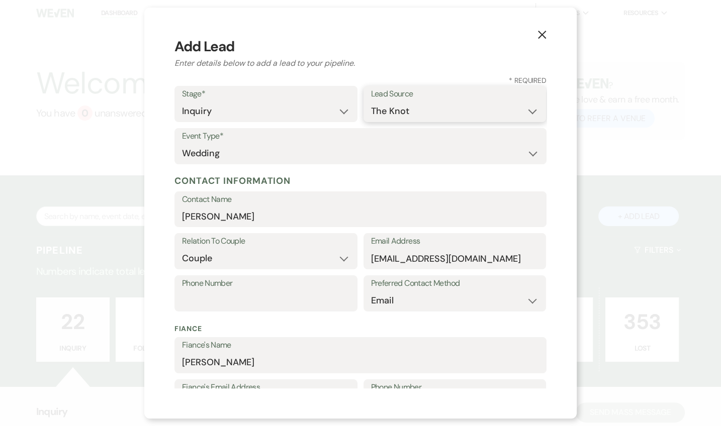
click at [371, 101] on select "Weven Venue Website Instagram Facebook Pinterest Google The Knot Wedding Wire H…" at bounding box center [455, 111] width 168 height 20
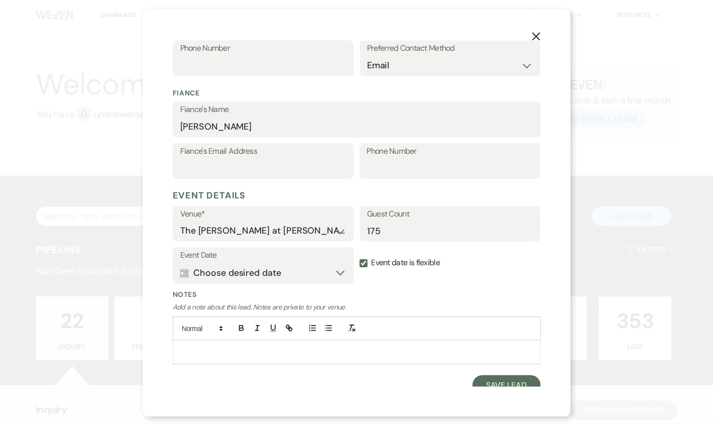
scroll to position [245, 0]
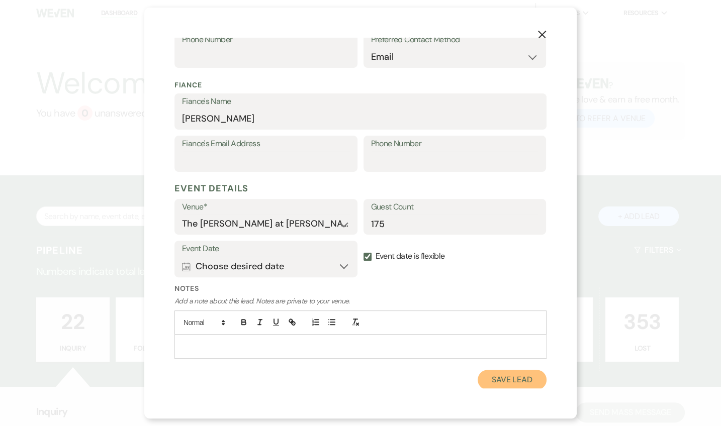
click at [503, 379] on button "Save Lead" at bounding box center [511, 380] width 69 height 20
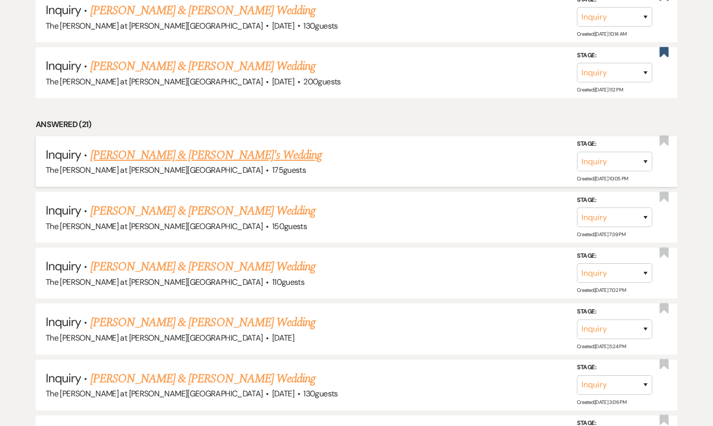
scroll to position [487, 0]
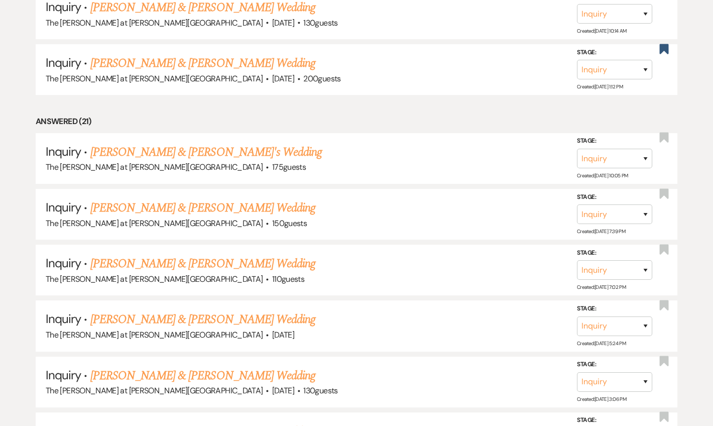
drag, startPoint x: 180, startPoint y: 152, endPoint x: 211, endPoint y: 158, distance: 31.2
click at [180, 152] on link "[PERSON_NAME] & [PERSON_NAME]'s Wedding" at bounding box center [206, 152] width 232 height 18
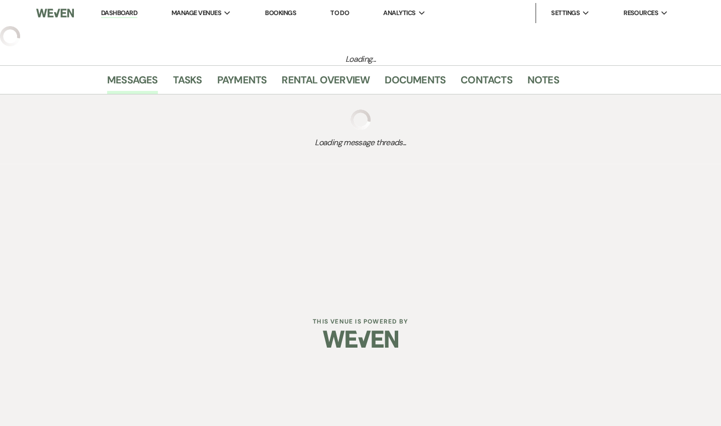
select select "2"
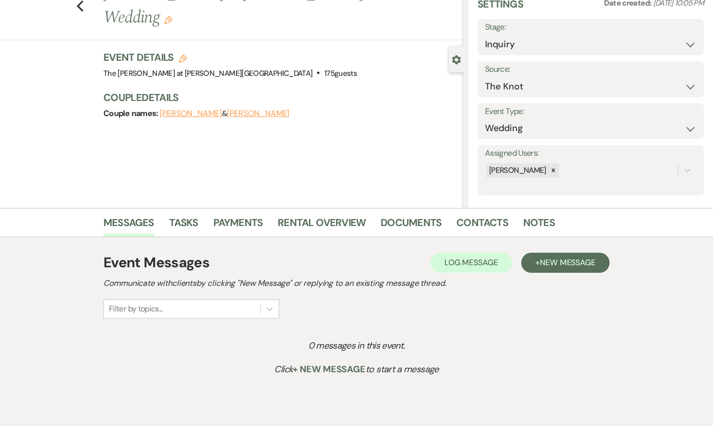
scroll to position [89, 0]
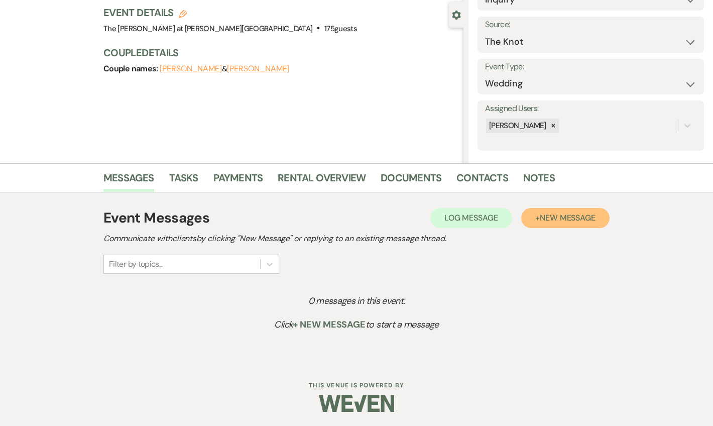
click at [545, 219] on span "New Message" at bounding box center [568, 218] width 56 height 11
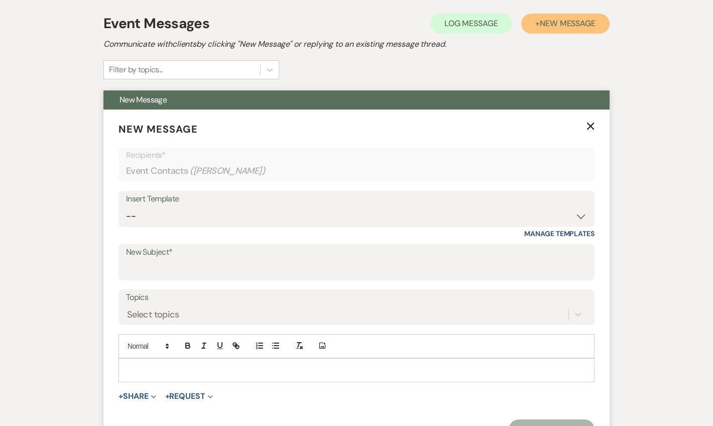
scroll to position [333, 0]
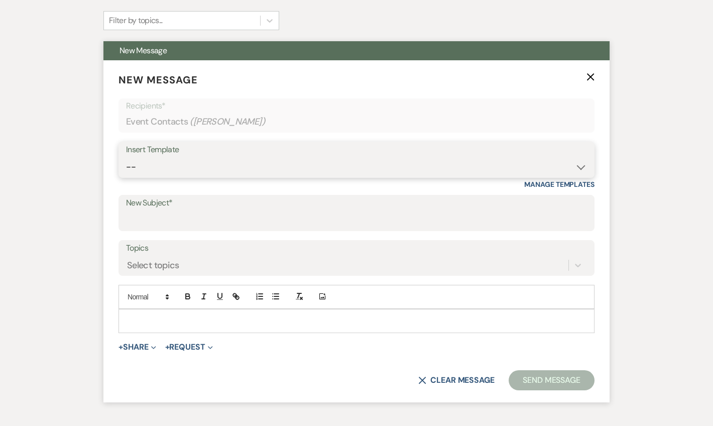
drag, startPoint x: 220, startPoint y: 164, endPoint x: 228, endPoint y: 167, distance: 9.1
click at [220, 164] on select "-- Weven Planning Portal Introduction (Booked Events) Tour Request Response Fol…" at bounding box center [356, 167] width 461 height 20
select select "4367"
click at [126, 157] on select "-- Weven Planning Portal Introduction (Booked Events) Tour Request Response Fol…" at bounding box center [356, 167] width 461 height 20
type input "2026 & 2027 Inquiry & Pricing"
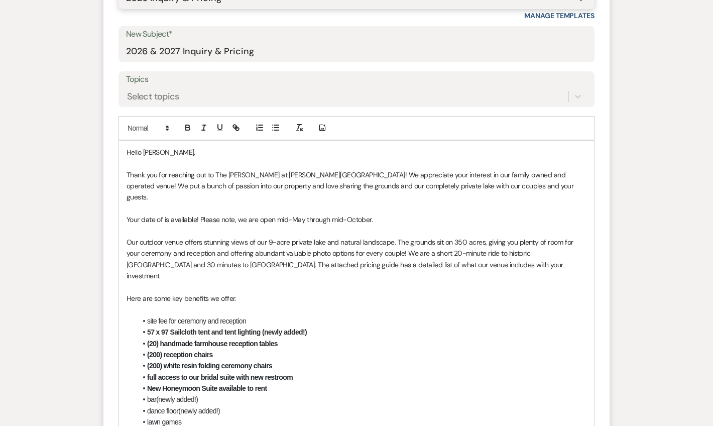
scroll to position [515, 0]
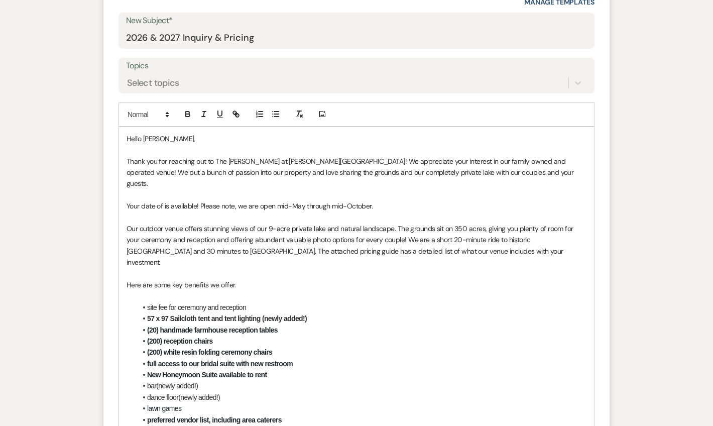
drag, startPoint x: 364, startPoint y: 199, endPoint x: 111, endPoint y: 194, distance: 253.3
click at [111, 194] on form "New Message X Saving draft... Recipients* Event Contacts ( [PERSON_NAME] ) Inse…" at bounding box center [357, 331] width 506 height 907
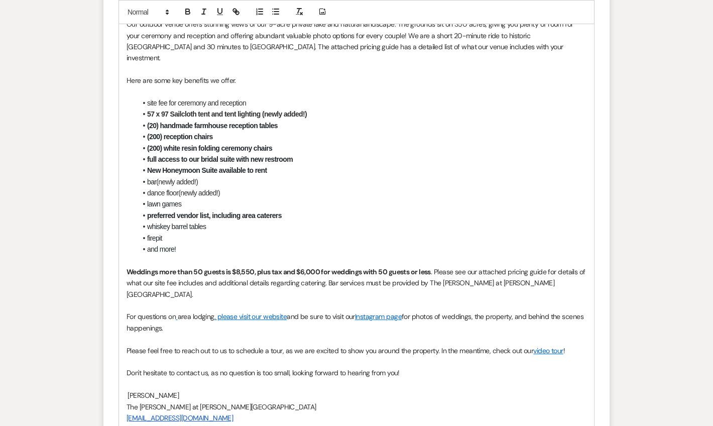
scroll to position [759, 0]
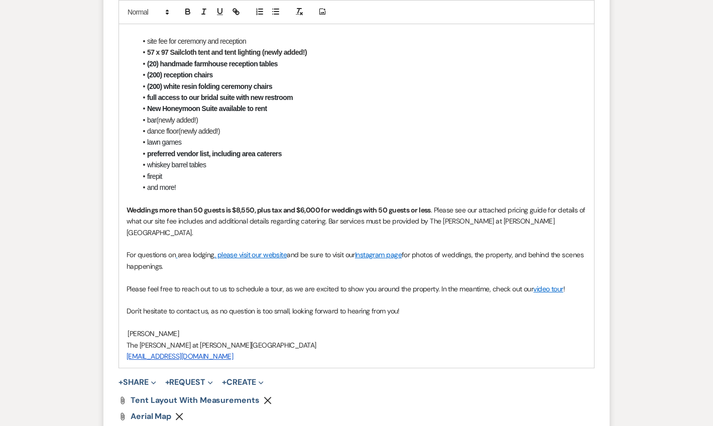
click at [542, 238] on p at bounding box center [357, 243] width 460 height 11
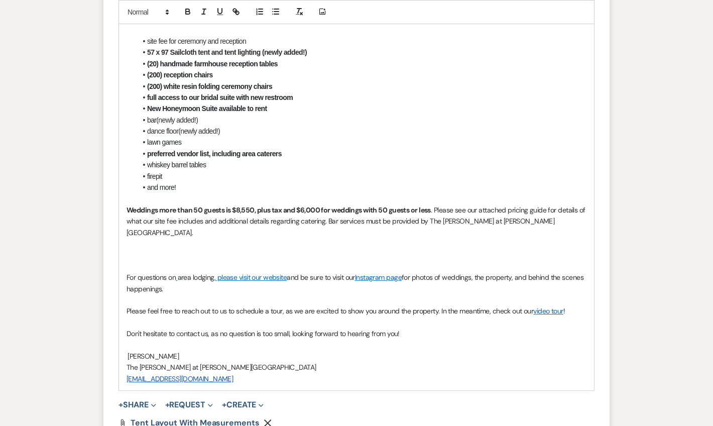
click at [142, 249] on p at bounding box center [357, 254] width 460 height 11
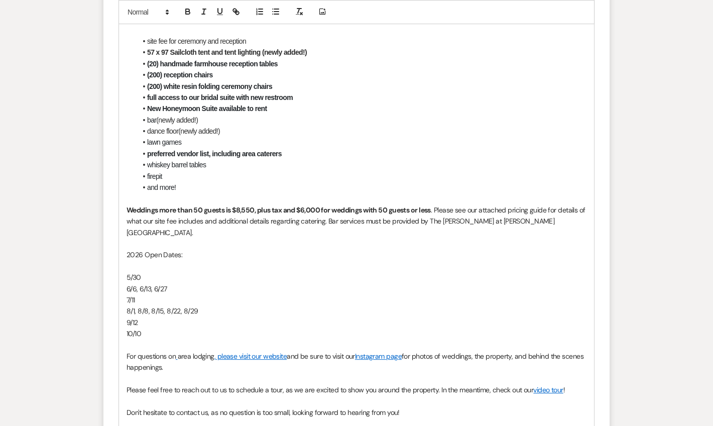
click at [156, 261] on p at bounding box center [357, 266] width 460 height 11
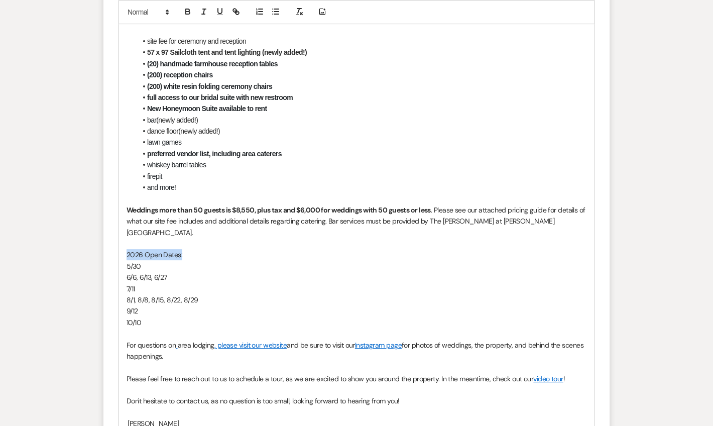
drag, startPoint x: 187, startPoint y: 223, endPoint x: 127, endPoint y: 215, distance: 60.3
click at [127, 249] on p "2026 Open Dates:" at bounding box center [357, 254] width 460 height 11
drag, startPoint x: 195, startPoint y: 13, endPoint x: 187, endPoint y: 13, distance: 7.5
click at [187, 13] on div at bounding box center [212, 12] width 64 height 15
click at [187, 13] on icon "button" at bounding box center [187, 11] width 9 height 9
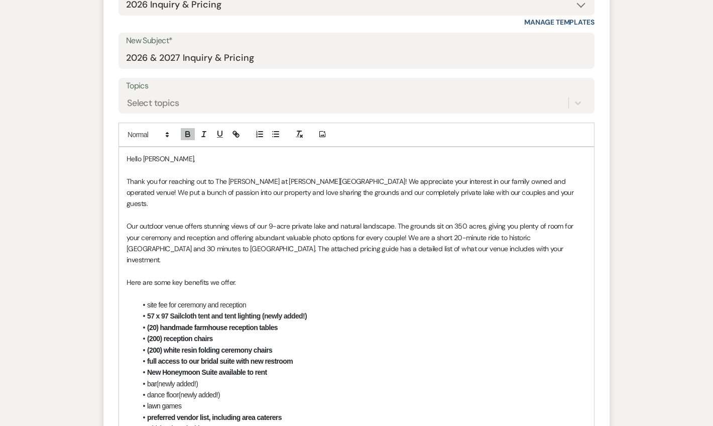
scroll to position [622, 0]
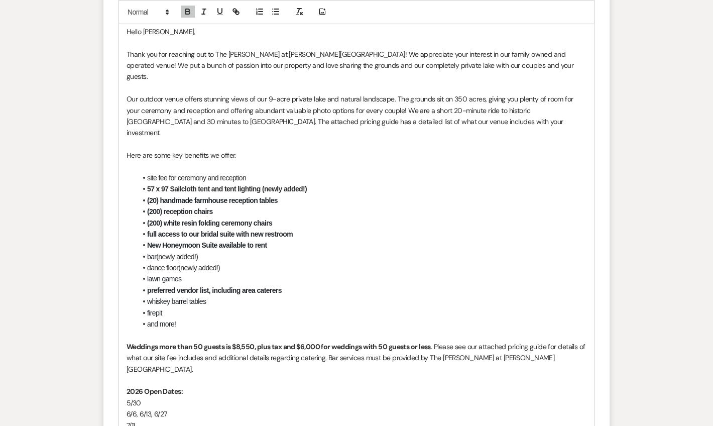
click at [242, 372] on div "Hello [PERSON_NAME], Thank you for reaching out to The [PERSON_NAME] at [PERSON…" at bounding box center [356, 307] width 475 height 575
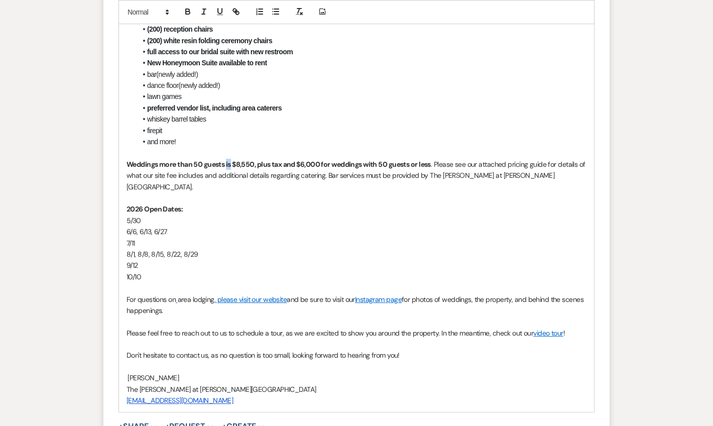
click at [232, 160] on strong "Weddings more than 50 guests is $8,550, plus tax and $6,000 for weddings with 5…" at bounding box center [279, 164] width 304 height 9
click at [275, 215] on p "5/30" at bounding box center [357, 220] width 460 height 11
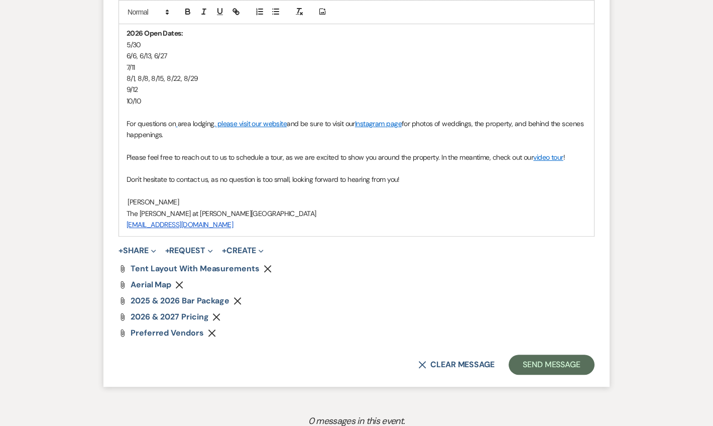
scroll to position [987, 0]
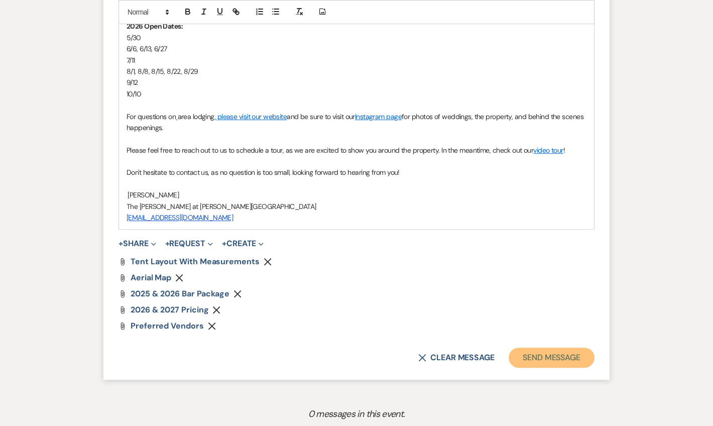
click at [527, 348] on button "Send Message" at bounding box center [552, 358] width 86 height 20
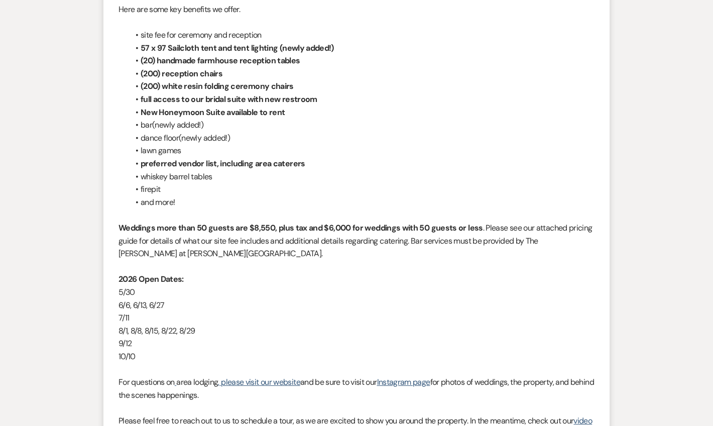
scroll to position [0, 0]
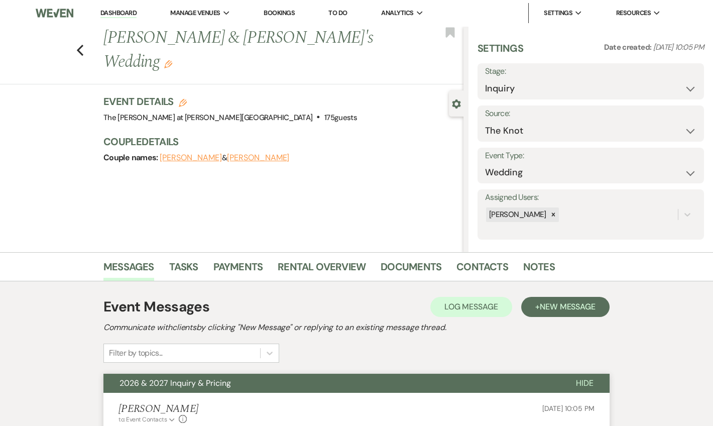
click at [88, 42] on div "Previous [PERSON_NAME] & [PERSON_NAME]'s Wedding Edit Bookmark" at bounding box center [229, 55] width 469 height 58
click at [84, 44] on icon "Previous" at bounding box center [80, 50] width 8 height 12
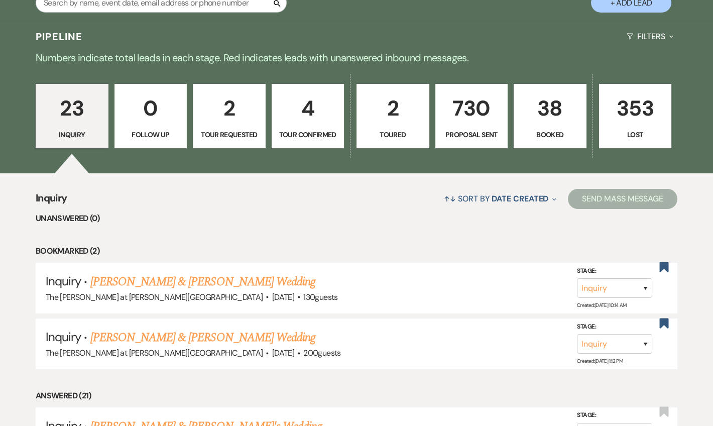
scroll to position [122, 0]
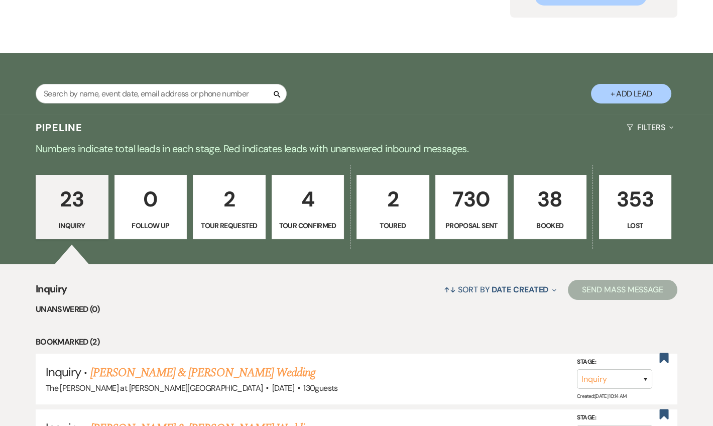
click at [558, 210] on p "38" at bounding box center [551, 199] width 60 height 34
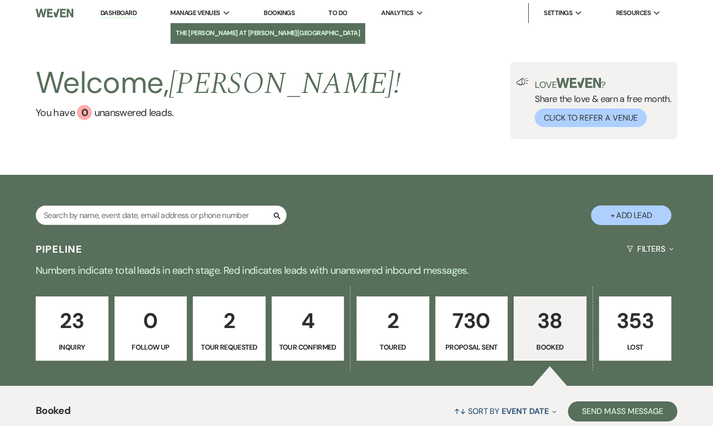
click at [224, 37] on li "The [PERSON_NAME] at [PERSON_NAME][GEOGRAPHIC_DATA]" at bounding box center [268, 33] width 184 height 10
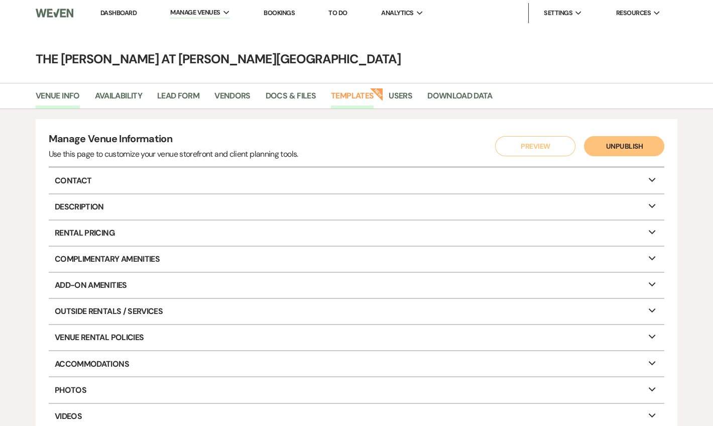
click at [348, 99] on link "Templates" at bounding box center [352, 98] width 43 height 19
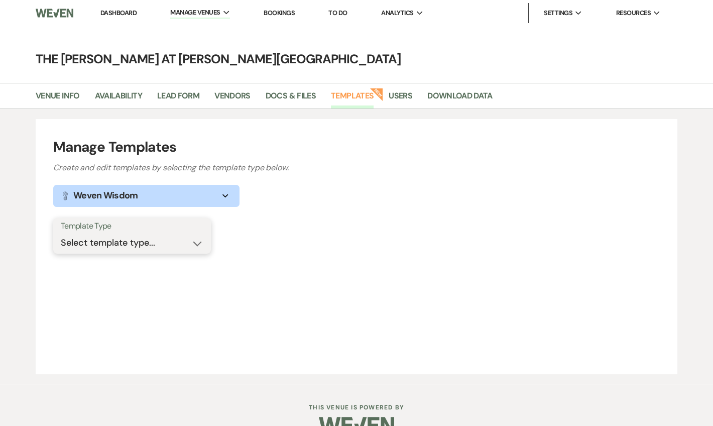
click at [153, 249] on select "Select template type... Task List Message Templates Payment Plan Inventory Item…" at bounding box center [132, 243] width 143 height 20
click at [154, 242] on select "Select template type... Task List Message Templates Payment Plan Inventory Item…" at bounding box center [132, 243] width 143 height 20
click at [140, 247] on select "Select template type... Task List Message Templates Payment Plan Inventory Item…" at bounding box center [132, 243] width 143 height 20
select select "Message Templates"
click at [61, 233] on select "Select template type... Task List Message Templates Payment Plan Inventory Item…" at bounding box center [132, 243] width 143 height 20
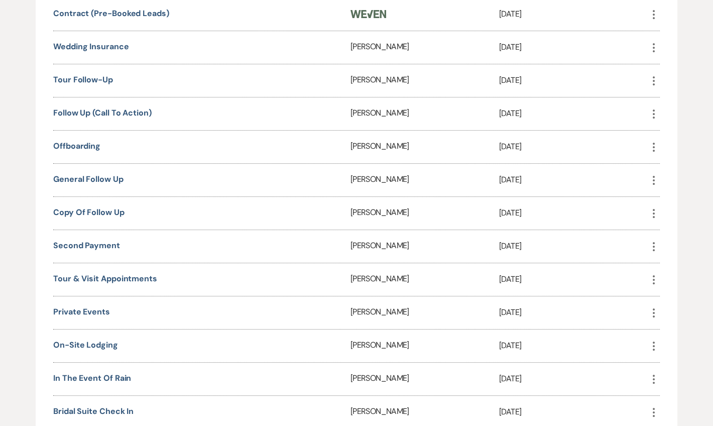
scroll to position [670, 0]
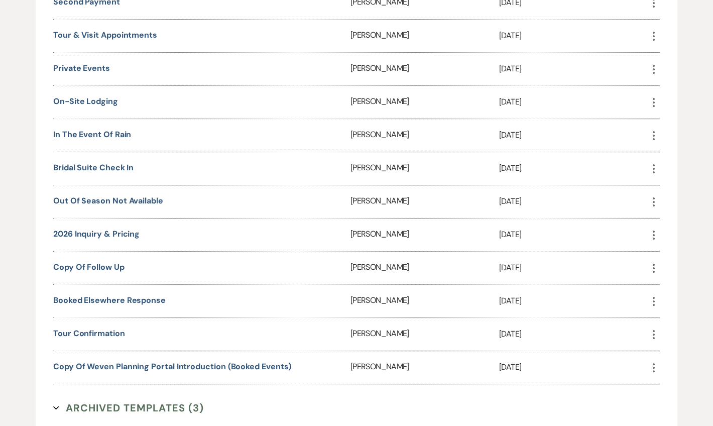
click at [655, 229] on icon "More" at bounding box center [654, 235] width 12 height 12
click at [659, 250] on link "Pencil Edit" at bounding box center [678, 255] width 60 height 17
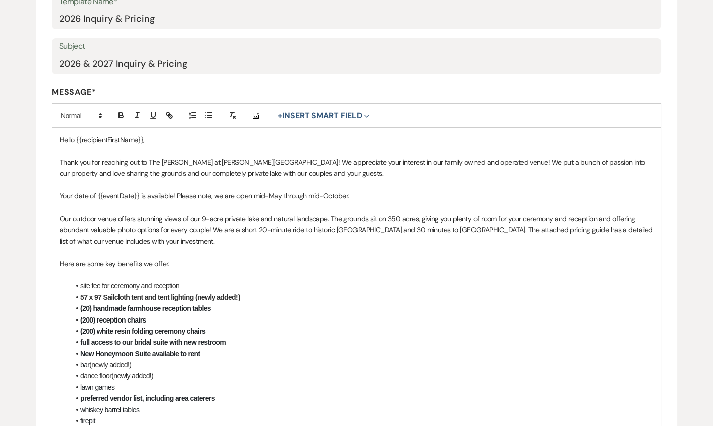
scroll to position [365, 0]
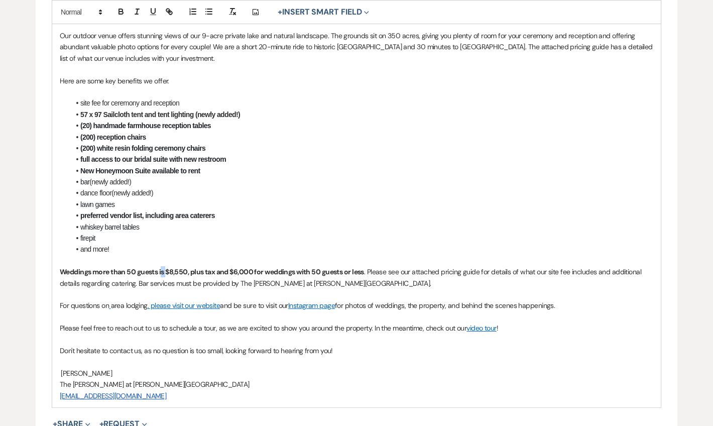
drag, startPoint x: 167, startPoint y: 272, endPoint x: 162, endPoint y: 273, distance: 5.1
click at [162, 273] on strong "Weddings more than 50 guests is $8,550, plus tax and $6,000 for weddings with 5…" at bounding box center [212, 271] width 304 height 9
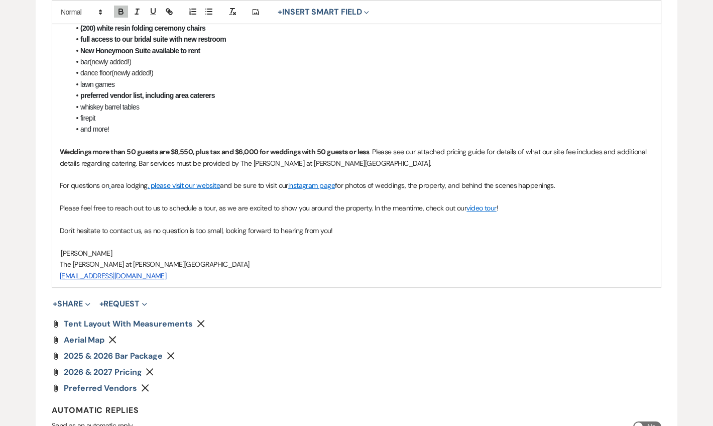
scroll to position [548, 0]
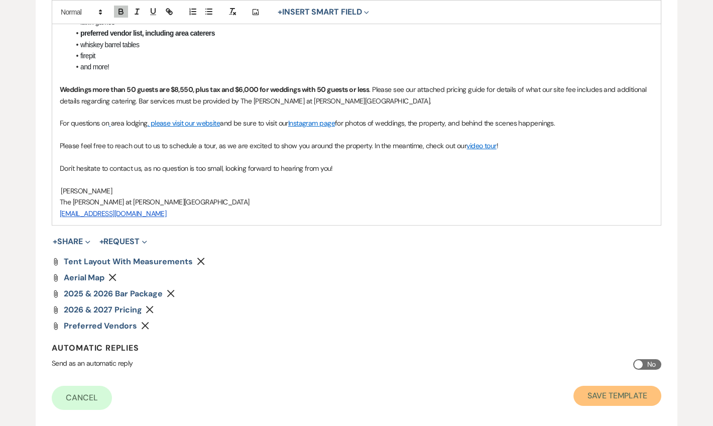
click at [619, 398] on button "Save Template" at bounding box center [618, 396] width 88 height 20
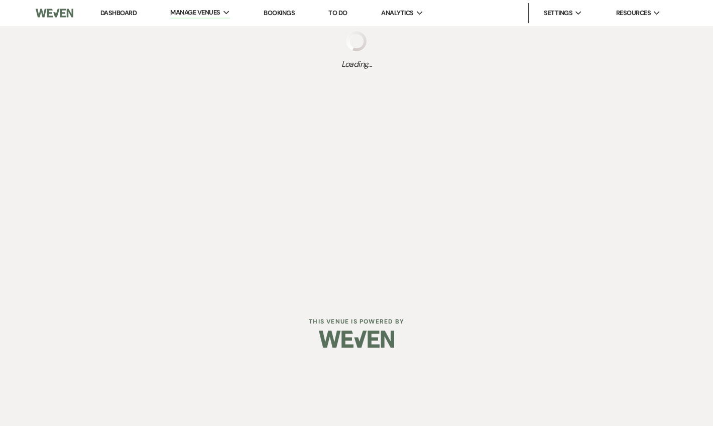
select select "Message Templates"
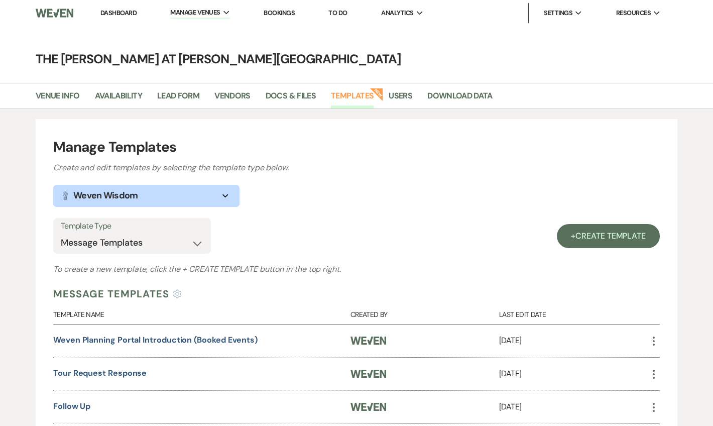
click at [120, 16] on link "Dashboard" at bounding box center [118, 13] width 36 height 9
